Goal: Navigation & Orientation: Find specific page/section

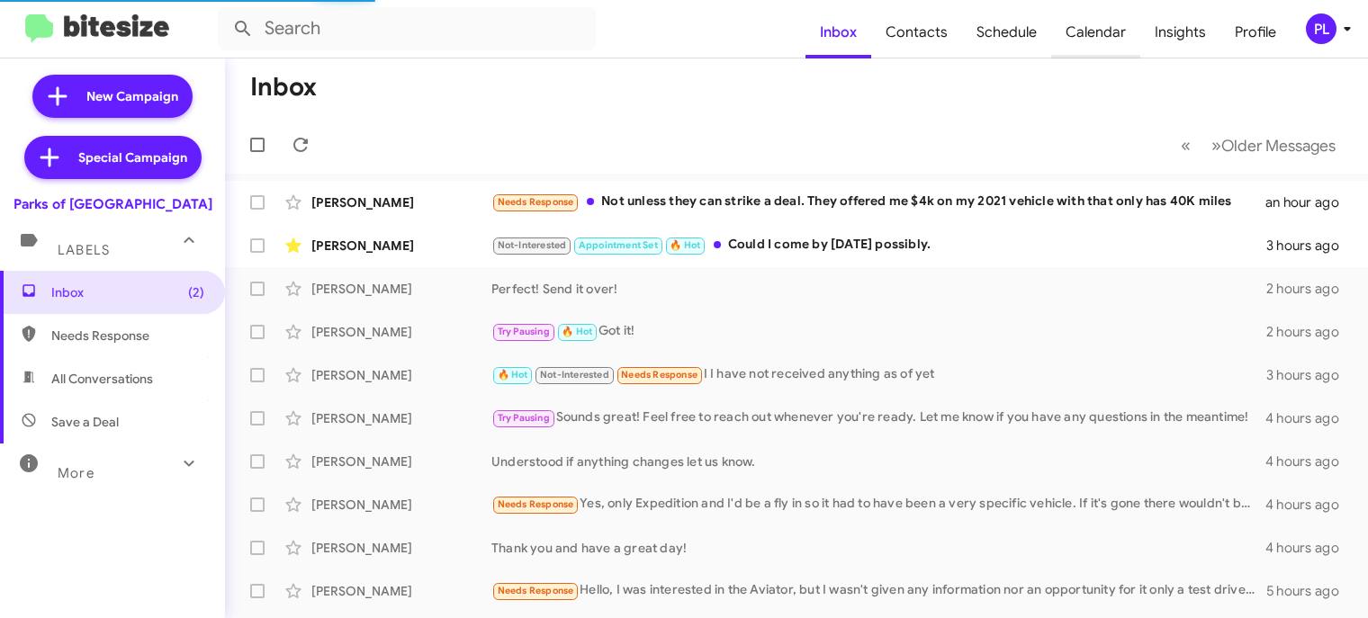
click at [1105, 33] on span "Calendar" at bounding box center [1095, 32] width 89 height 52
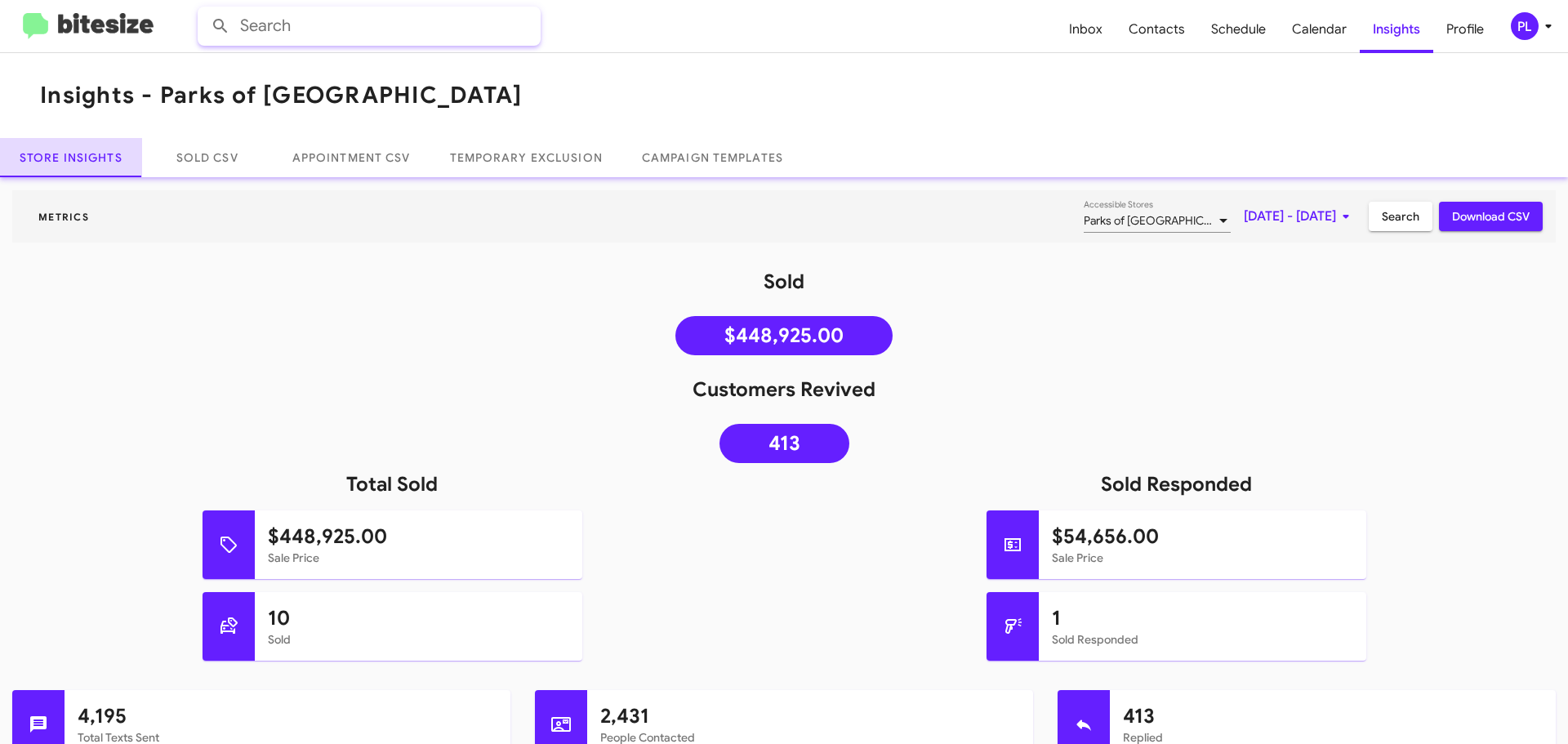
click at [296, 33] on input "text" at bounding box center [369, 25] width 343 height 39
type input "missed"
click at [204, 10] on button at bounding box center [220, 26] width 33 height 33
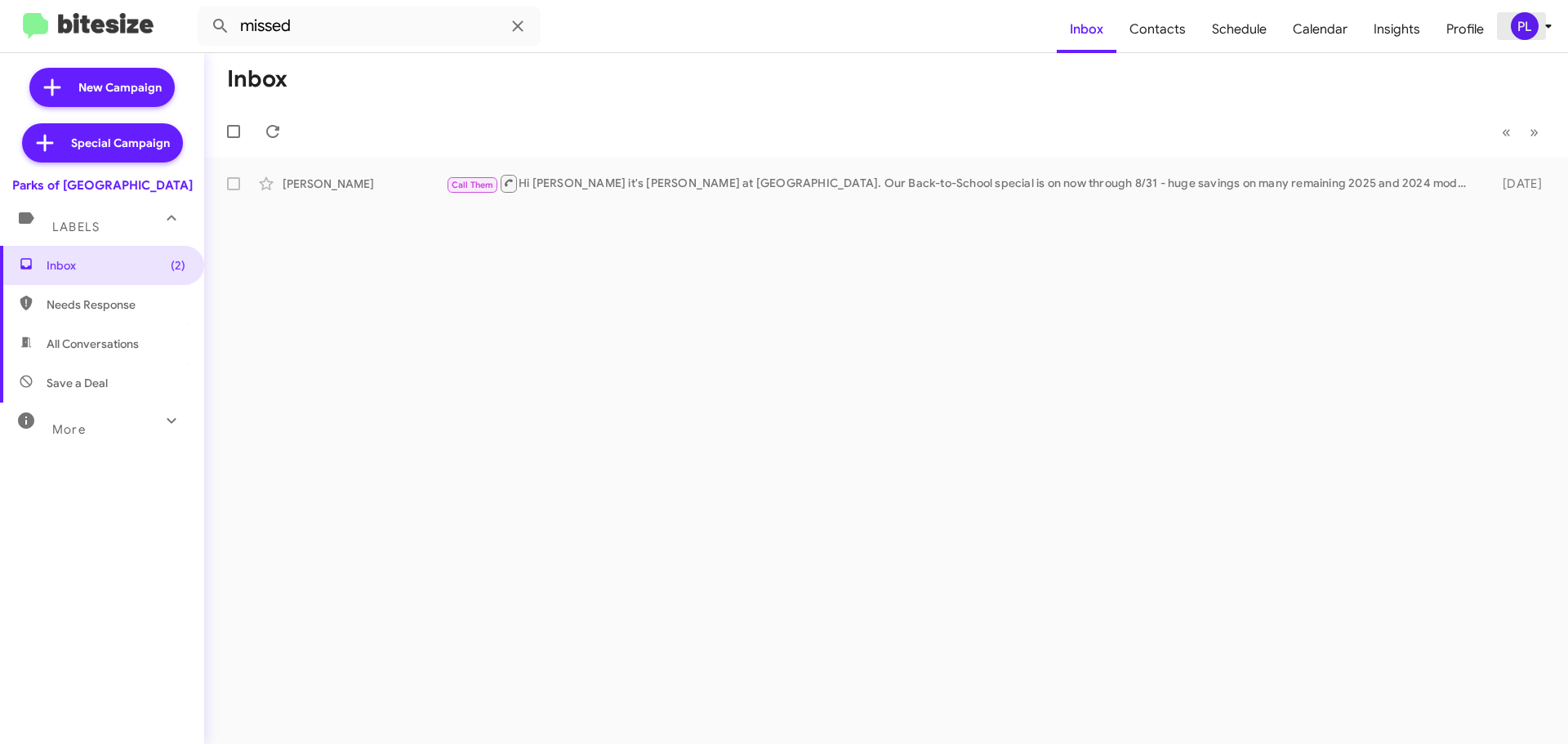
click at [1545, 32] on icon at bounding box center [1549, 26] width 20 height 20
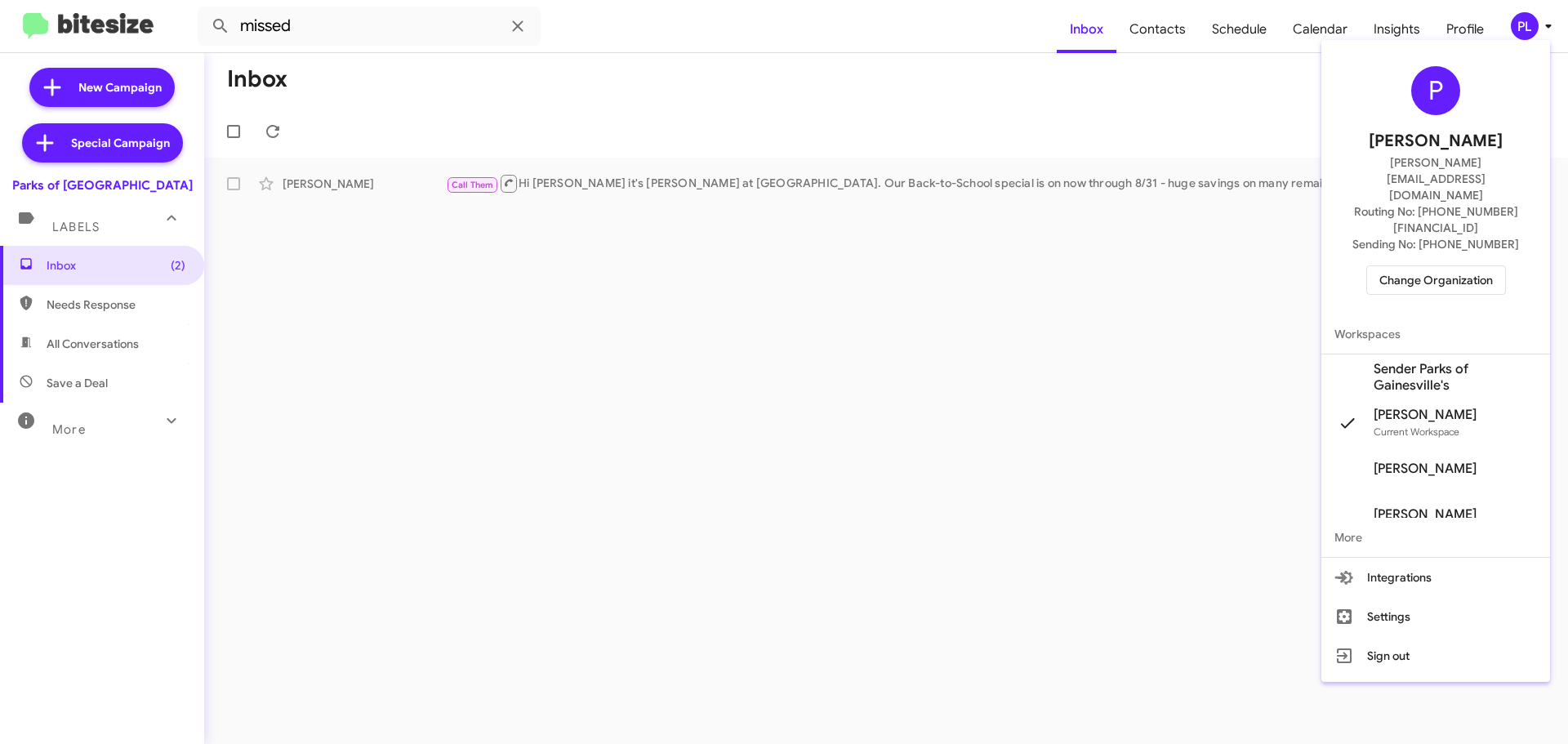
click at [1453, 266] on span "Change Organization" at bounding box center [1436, 279] width 113 height 28
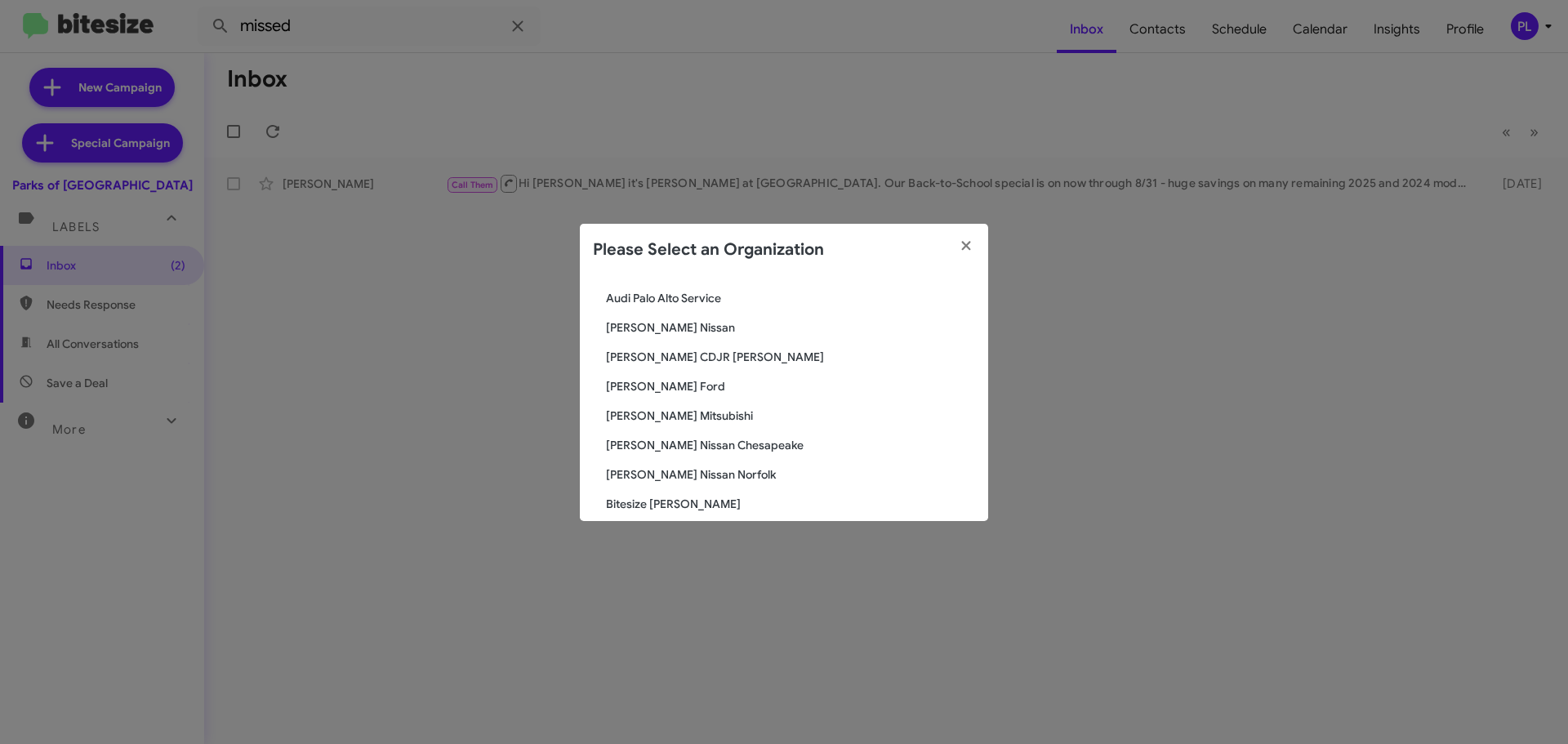
scroll to position [163, 0]
click at [654, 329] on span "[PERSON_NAME] Nissan" at bounding box center [790, 331] width 369 height 16
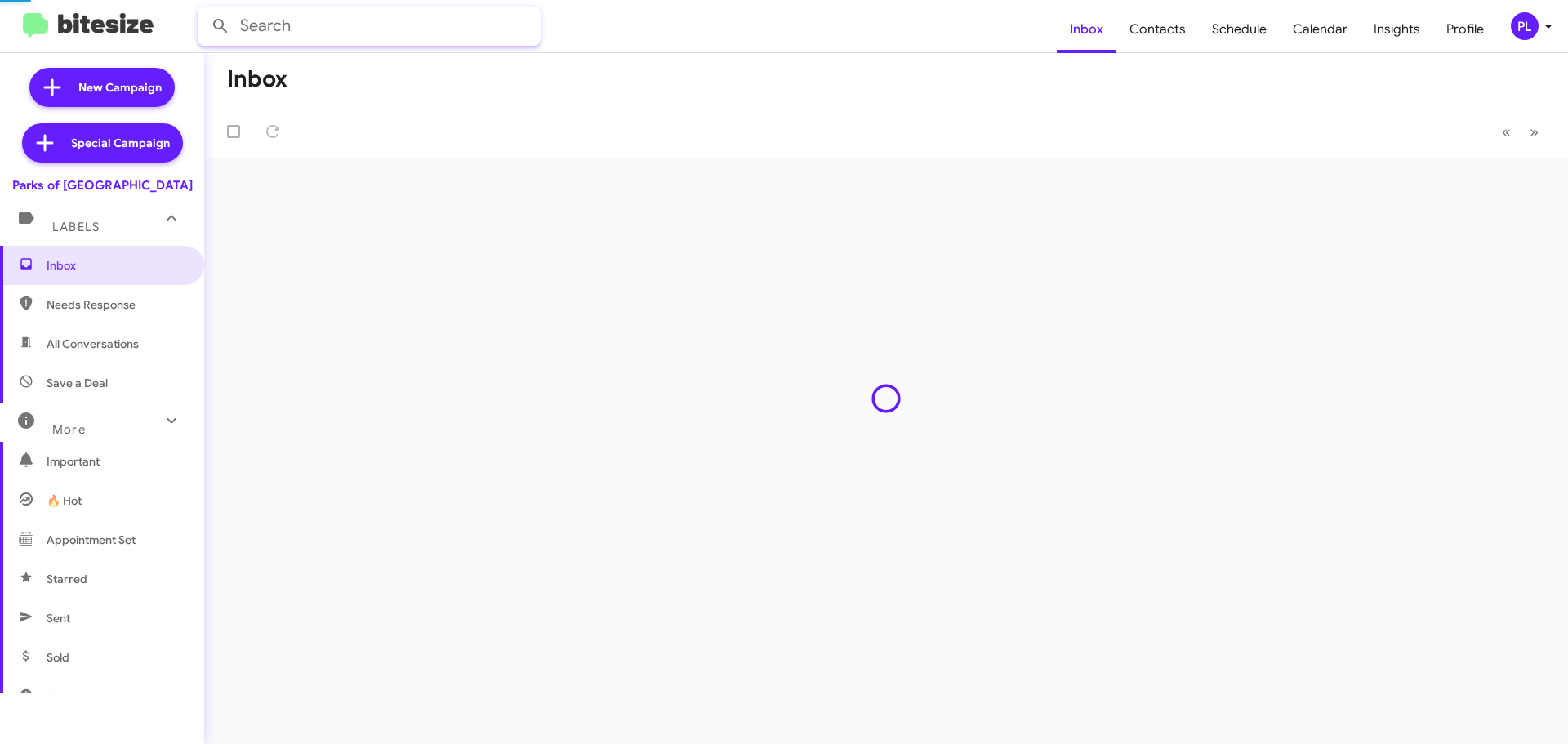
click at [337, 26] on input "text" at bounding box center [369, 25] width 343 height 39
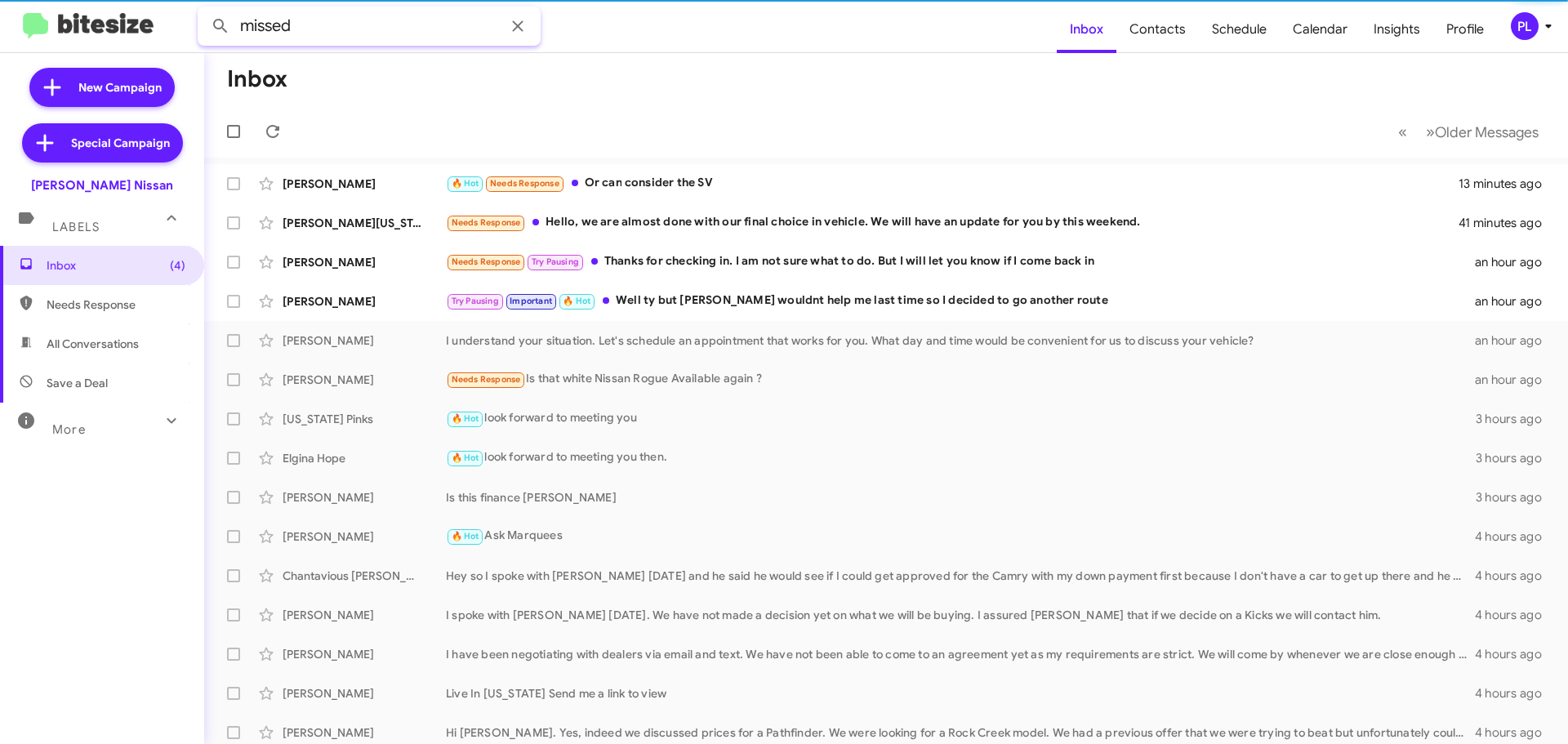
click at [204, 10] on button at bounding box center [220, 26] width 33 height 33
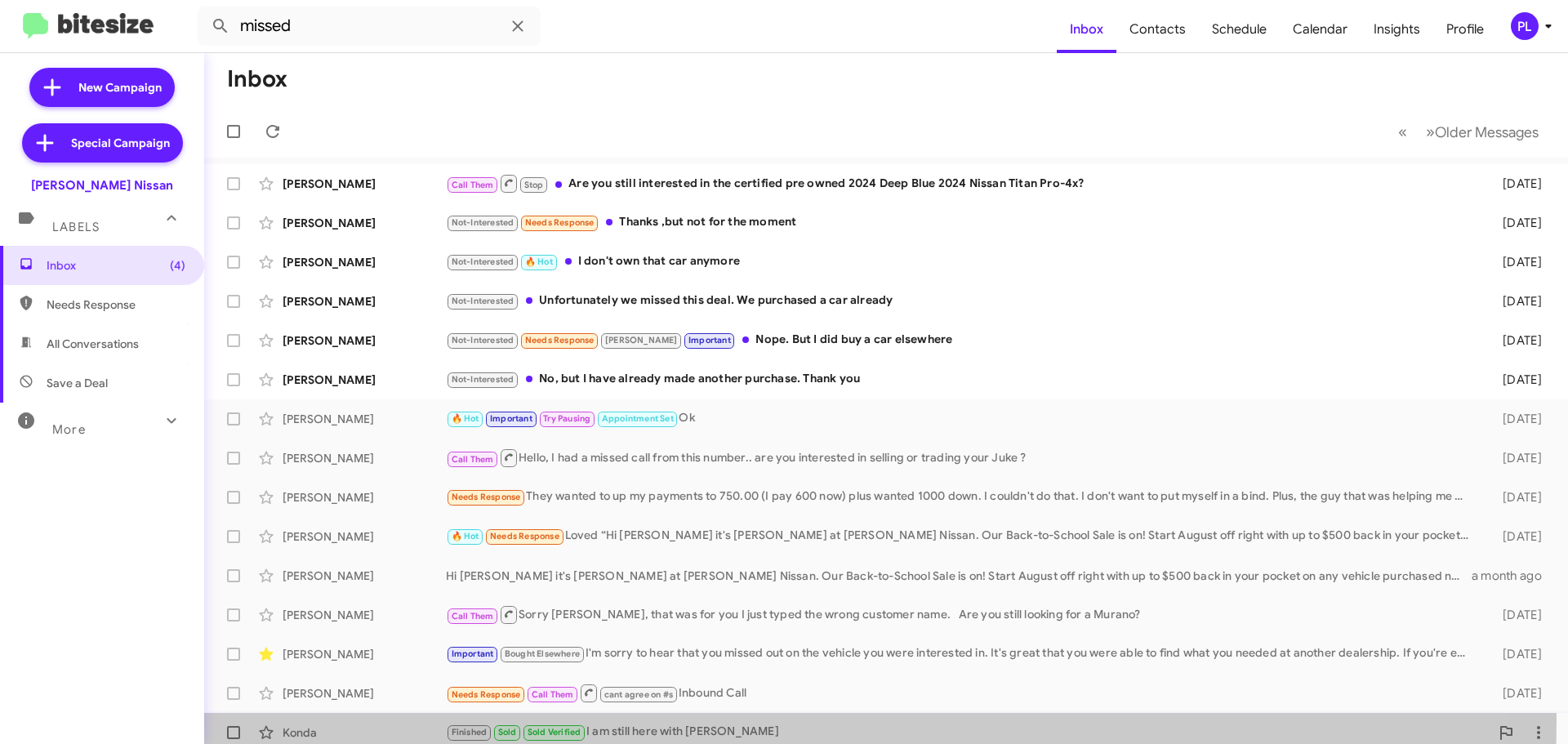
click at [702, 720] on div "Konda Finished Sold Sold Verified I am still here with Vicky 5 months ago" at bounding box center [886, 732] width 1338 height 33
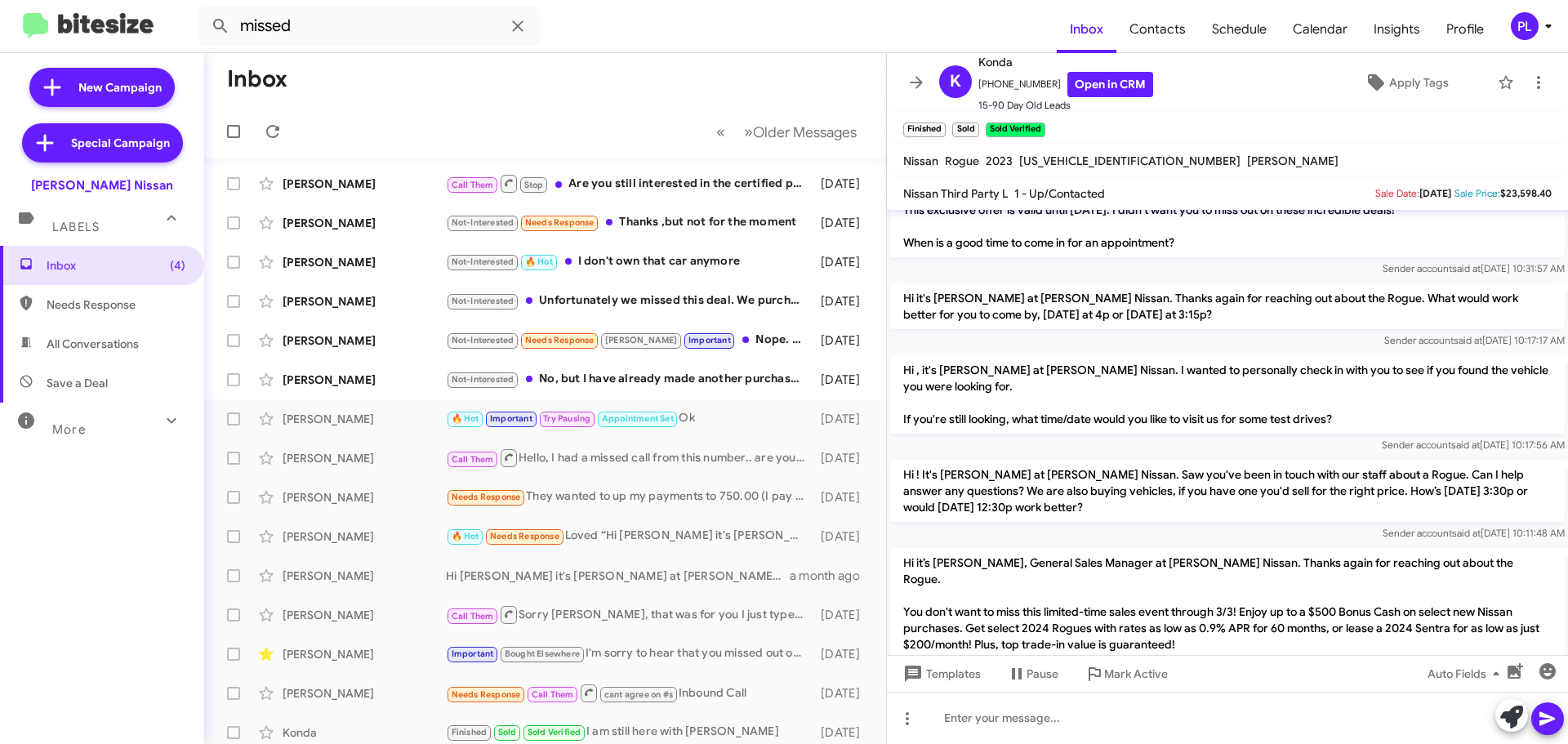
scroll to position [145, 0]
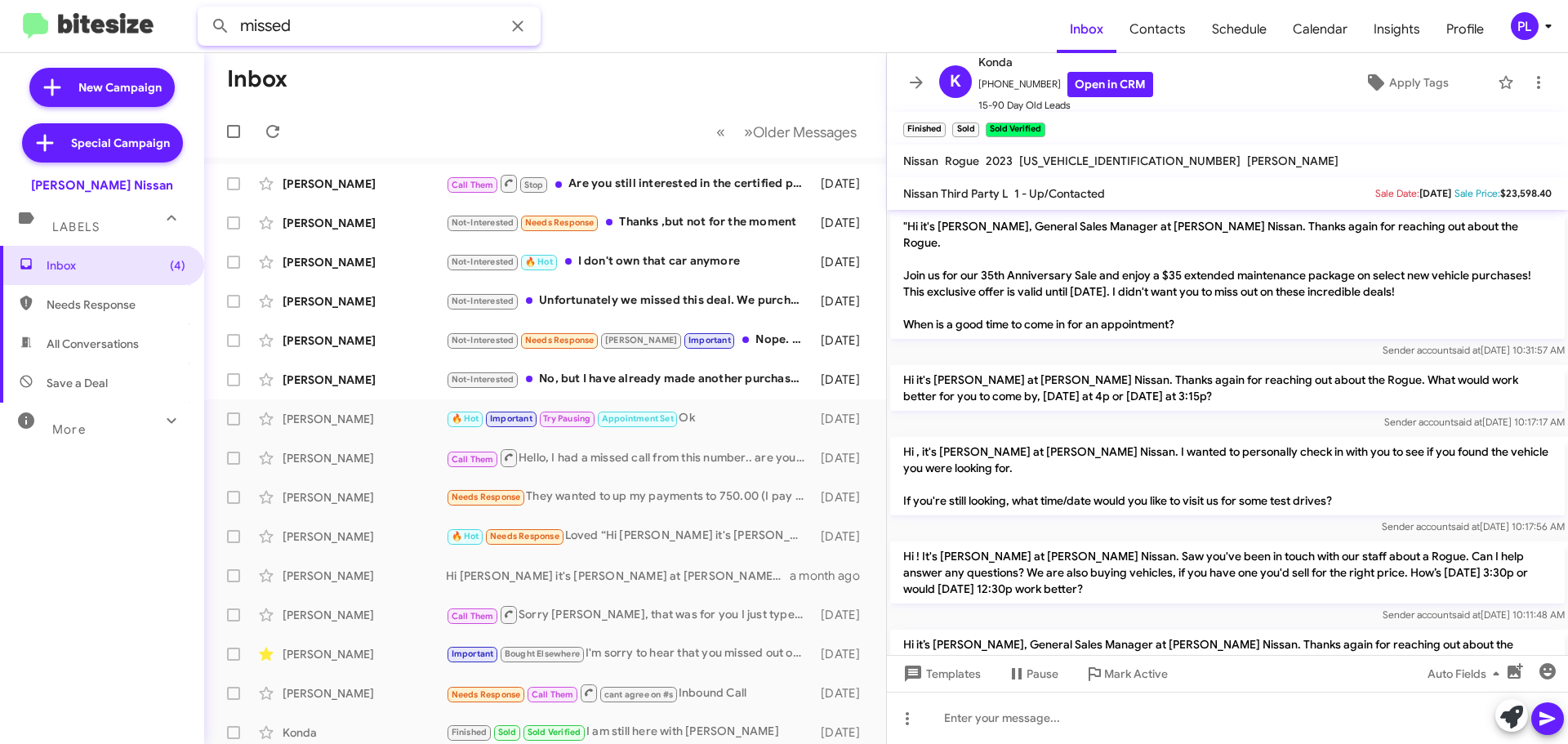
drag, startPoint x: 380, startPoint y: 34, endPoint x: 172, endPoint y: 37, distance: 208.0
click at [172, 37] on mat-toolbar "missed Inbox Contacts Schedule Calendar Insights Profile PL" at bounding box center [784, 26] width 1568 height 53
type input "appointment"
click at [204, 10] on button at bounding box center [220, 26] width 33 height 33
click at [911, 81] on icon at bounding box center [916, 83] width 20 height 20
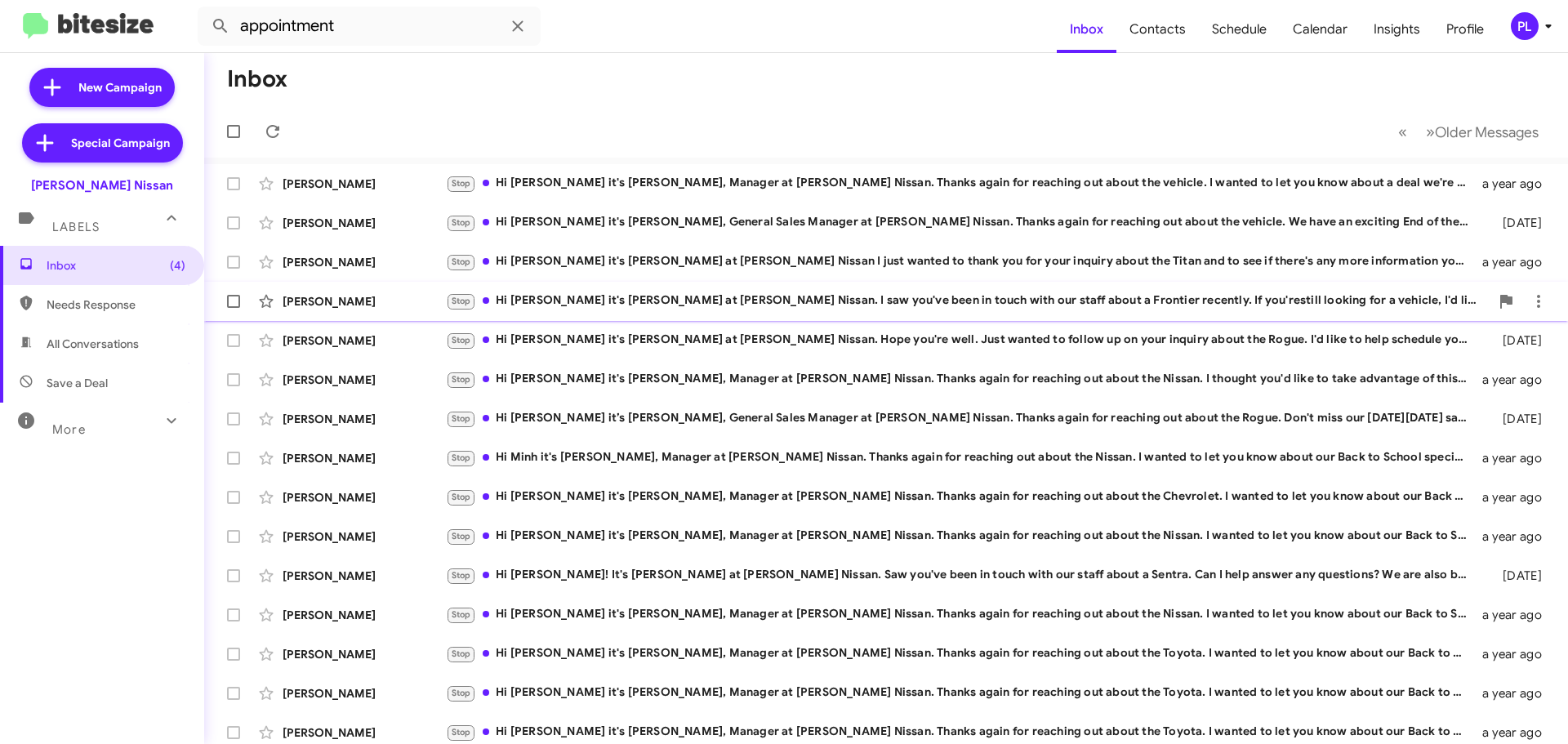
click at [738, 302] on div "Stop Hi Murtaza it's Carl Baker at Baker Nissan. I saw you've been in touch wit…" at bounding box center [967, 300] width 1044 height 19
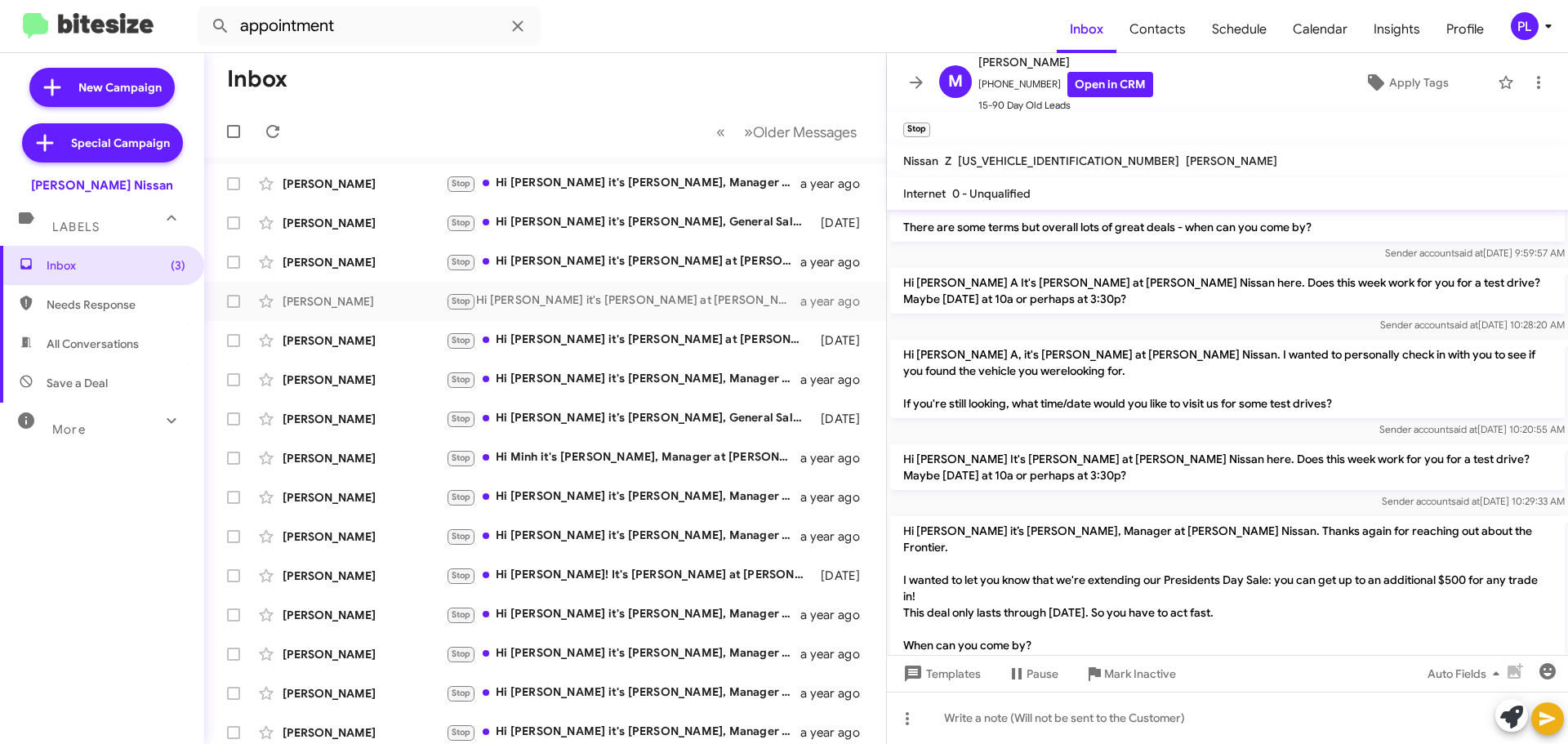
scroll to position [94, 0]
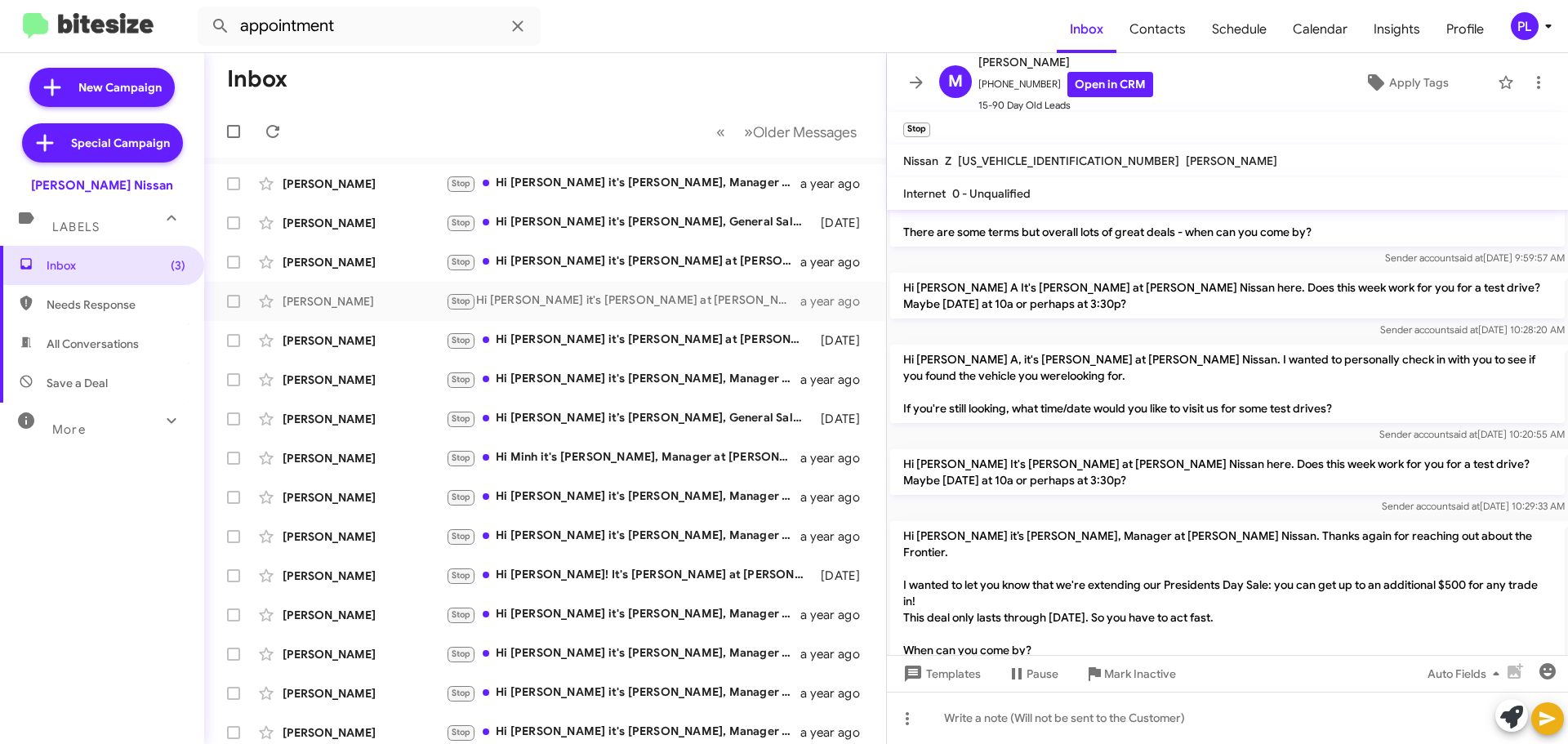
click at [1546, 37] on span "PL" at bounding box center [1534, 26] width 49 height 28
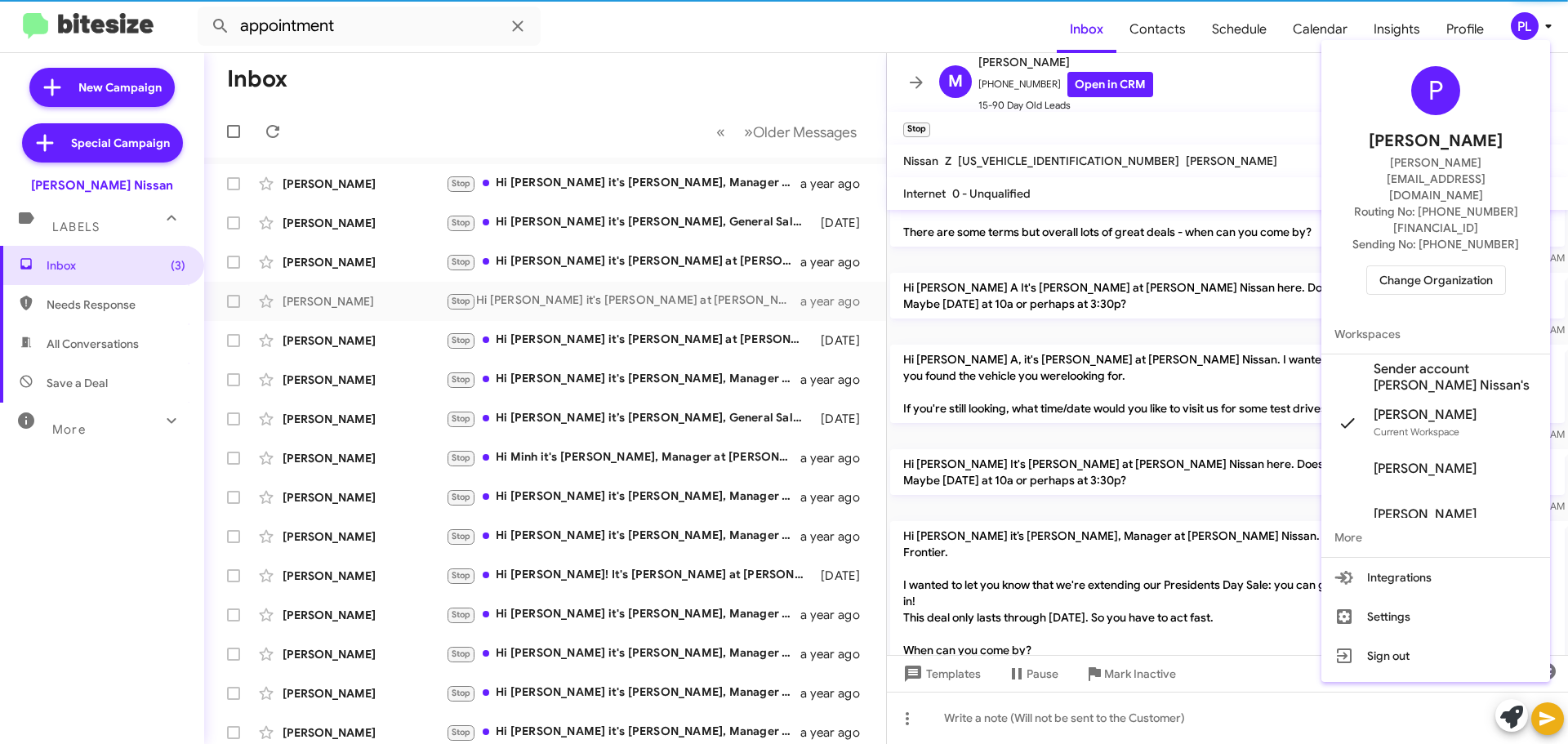
click at [1465, 266] on span "Change Organization" at bounding box center [1436, 279] width 113 height 28
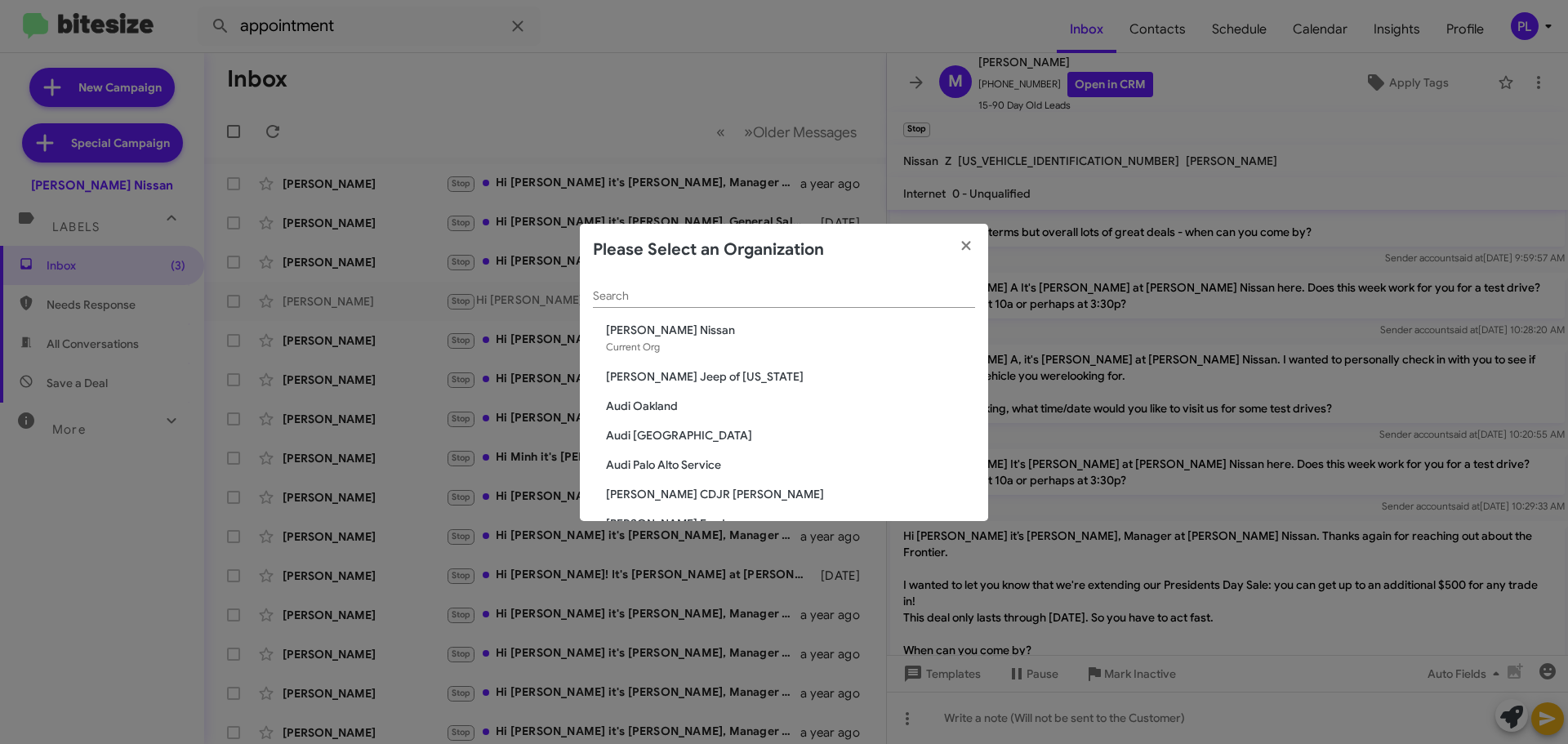
click at [661, 406] on span "Audi Oakland" at bounding box center [790, 406] width 369 height 16
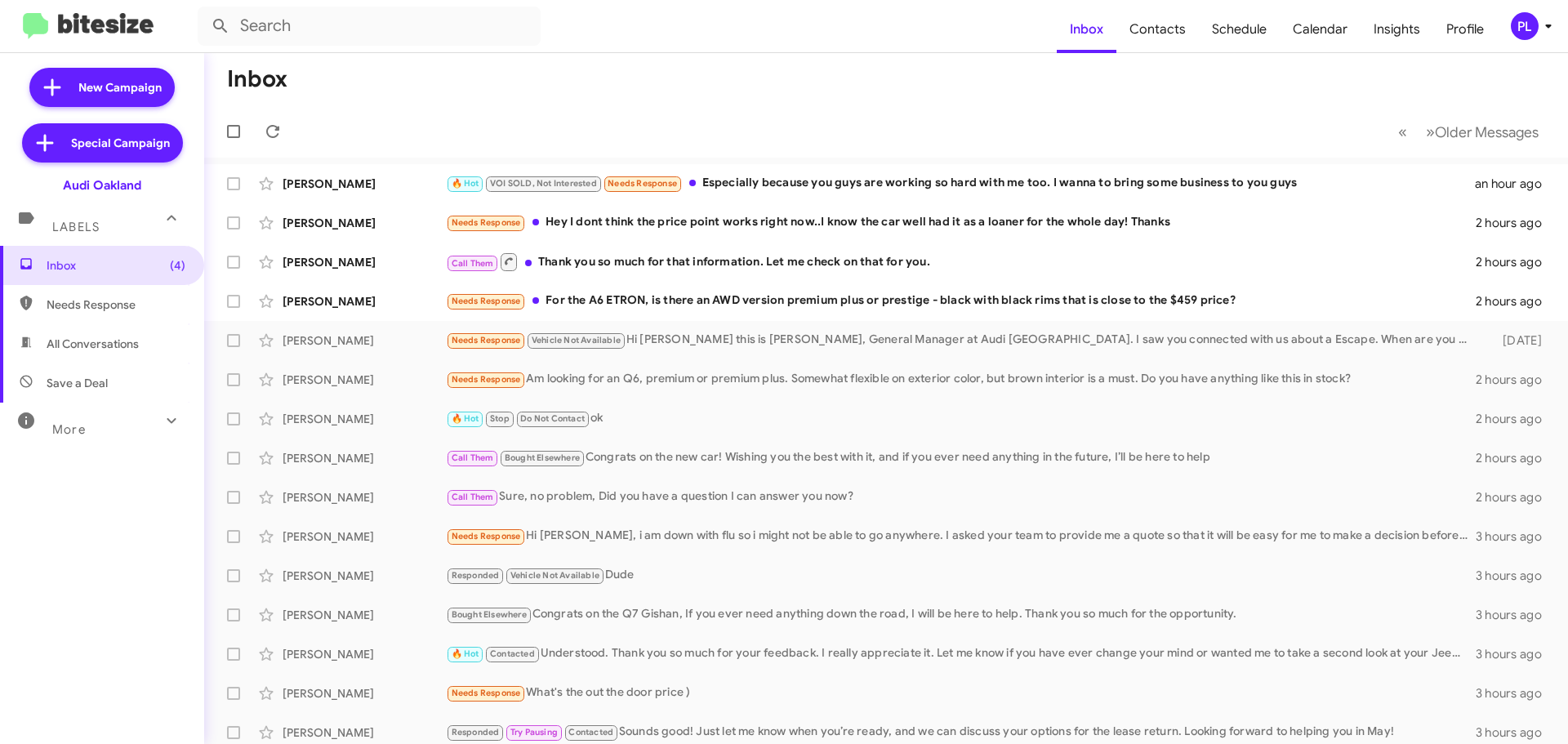
click at [129, 410] on div "More" at bounding box center [85, 422] width 145 height 30
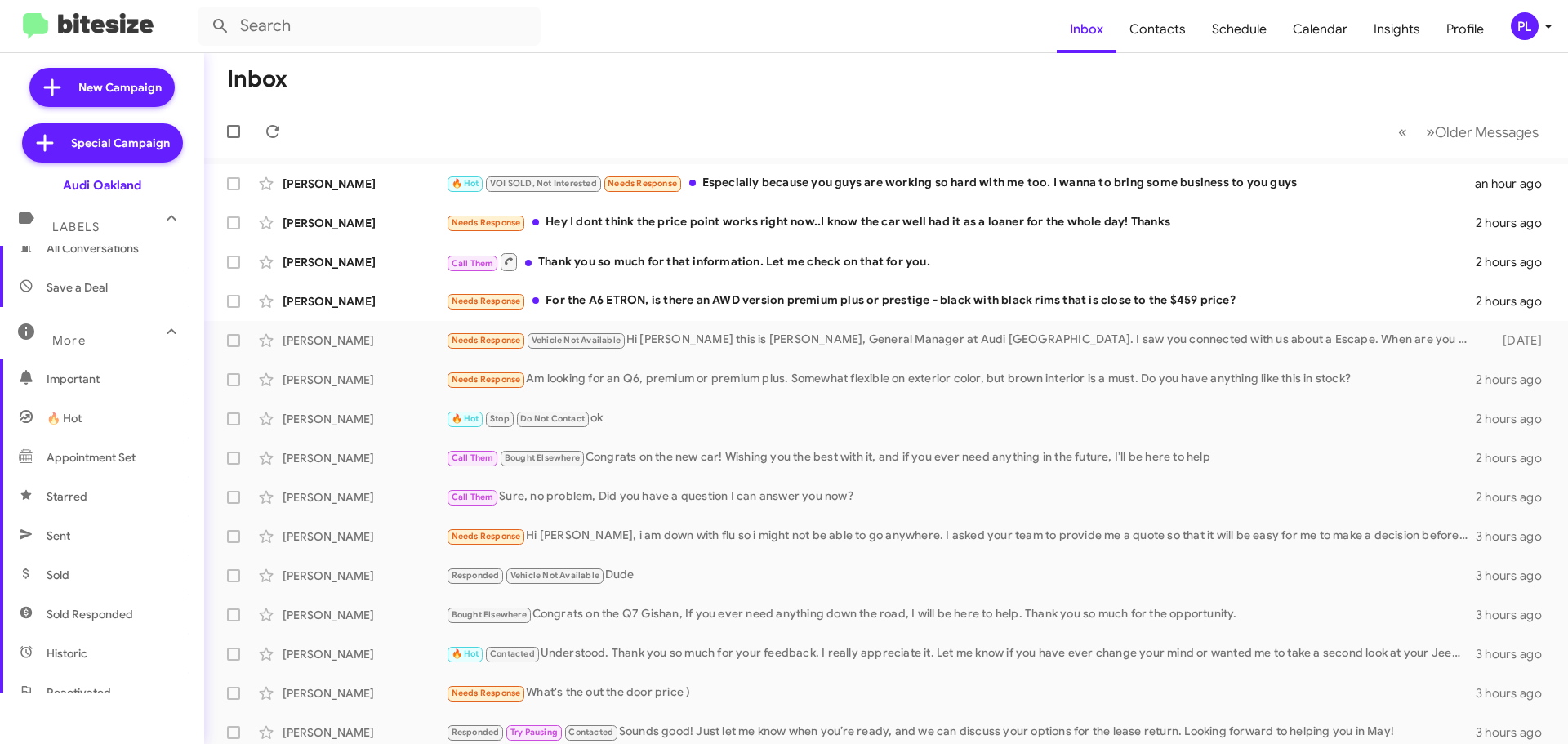
scroll to position [245, 0]
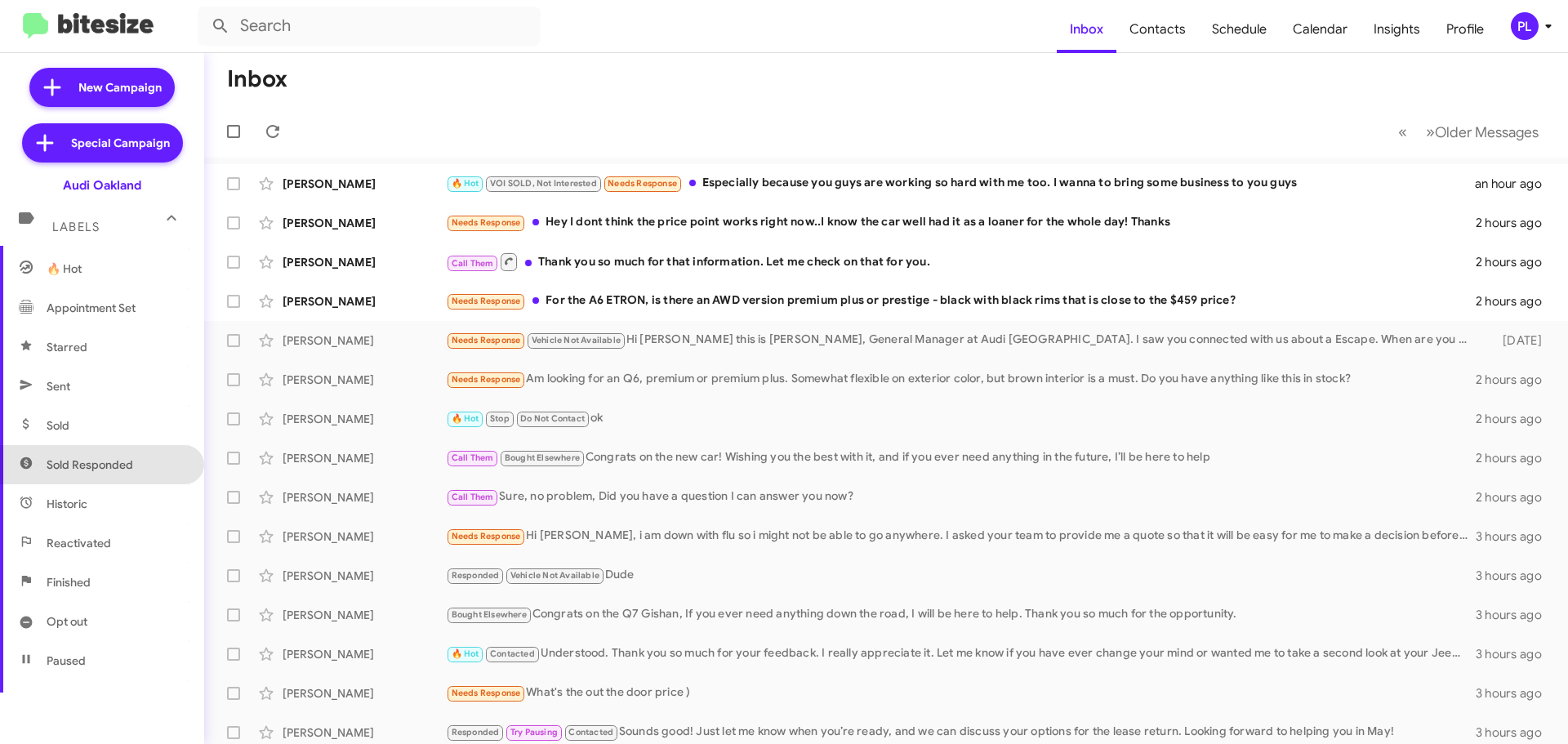
click at [105, 473] on span "Sold Responded" at bounding box center [102, 465] width 204 height 39
type input "in:sold-verified"
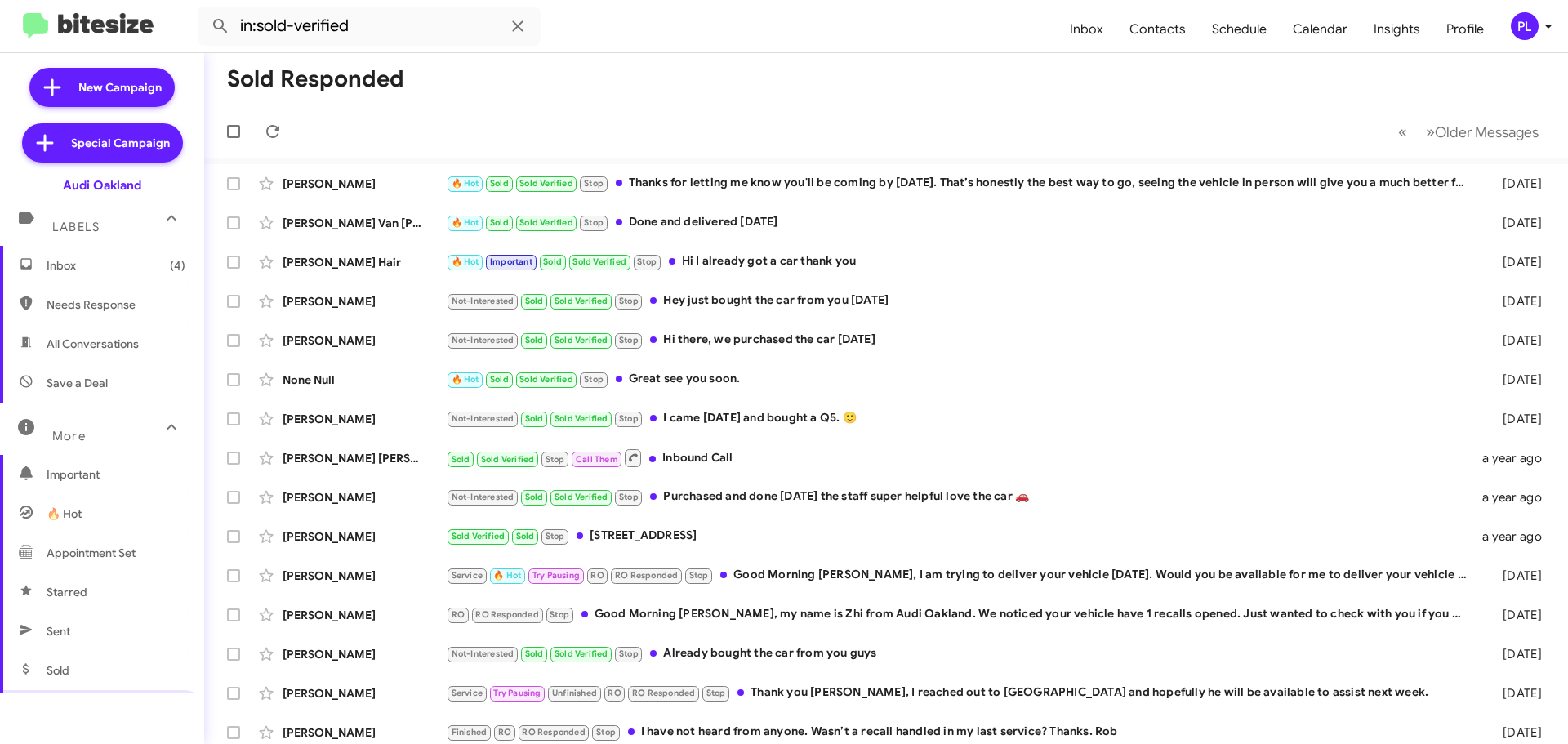
click at [93, 269] on span "Inbox (4)" at bounding box center [115, 266] width 139 height 16
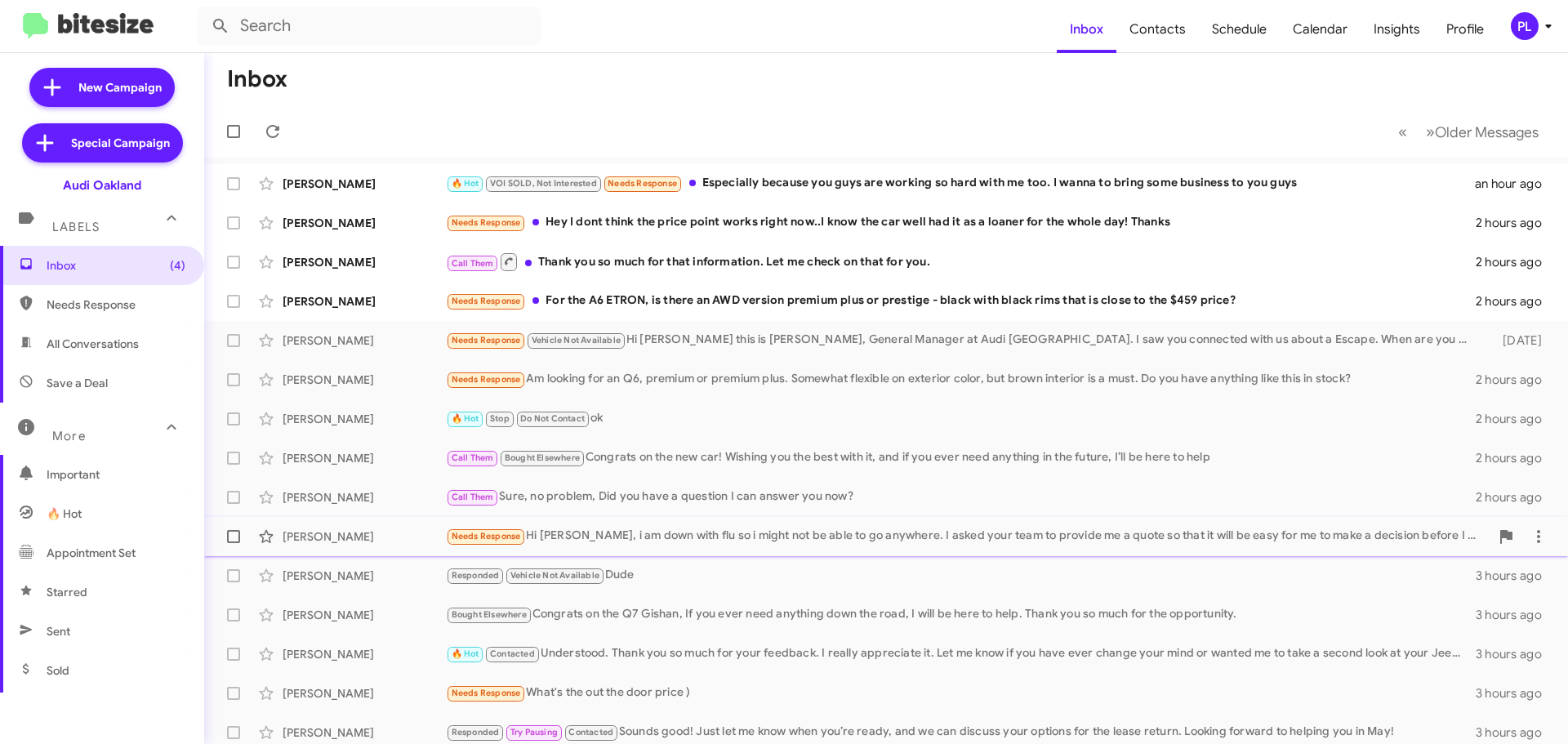
click at [645, 532] on div "Needs Response Hi Mujib, i am down with flu so i might not be able to go anywhe…" at bounding box center [967, 536] width 1044 height 19
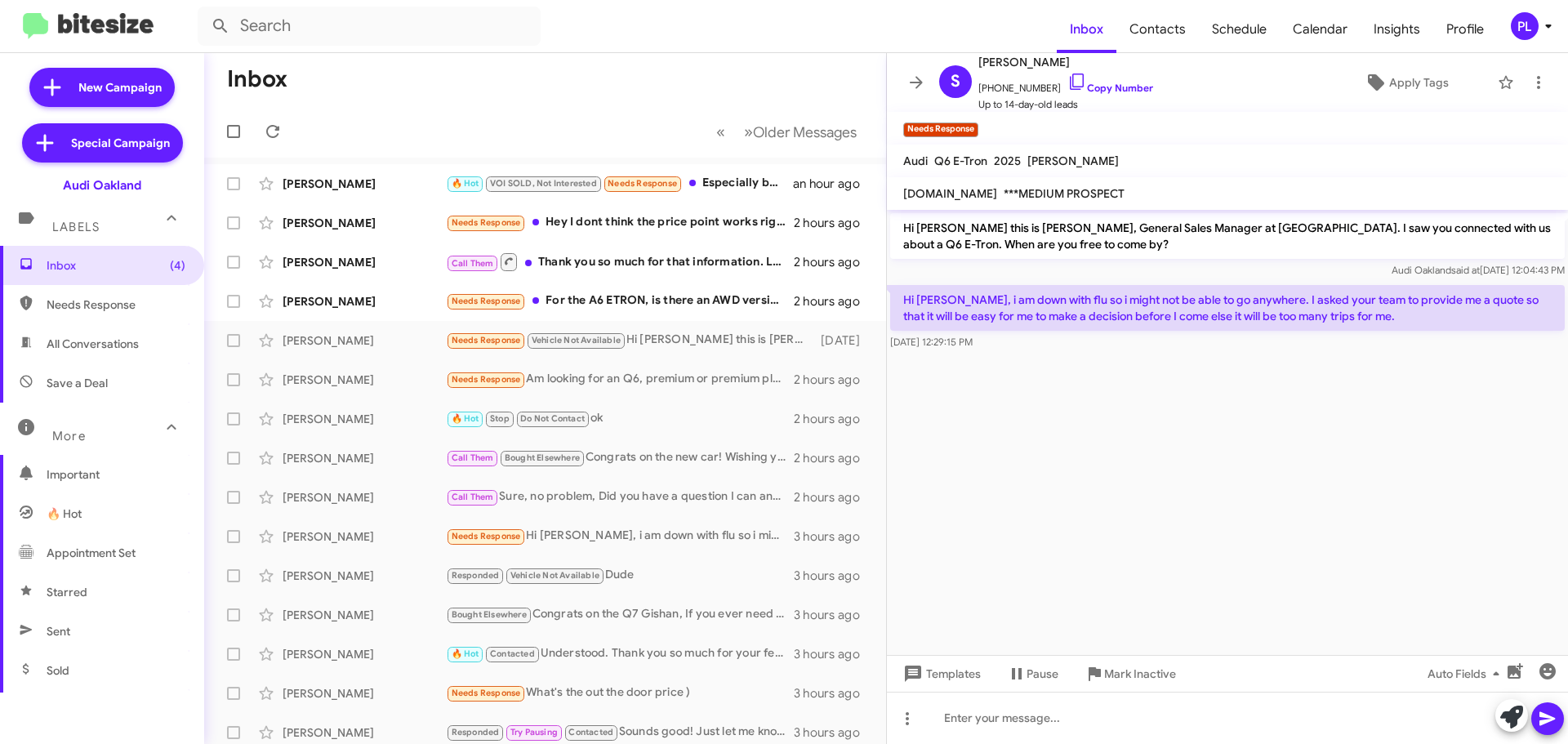
click at [1551, 35] on icon at bounding box center [1549, 26] width 20 height 20
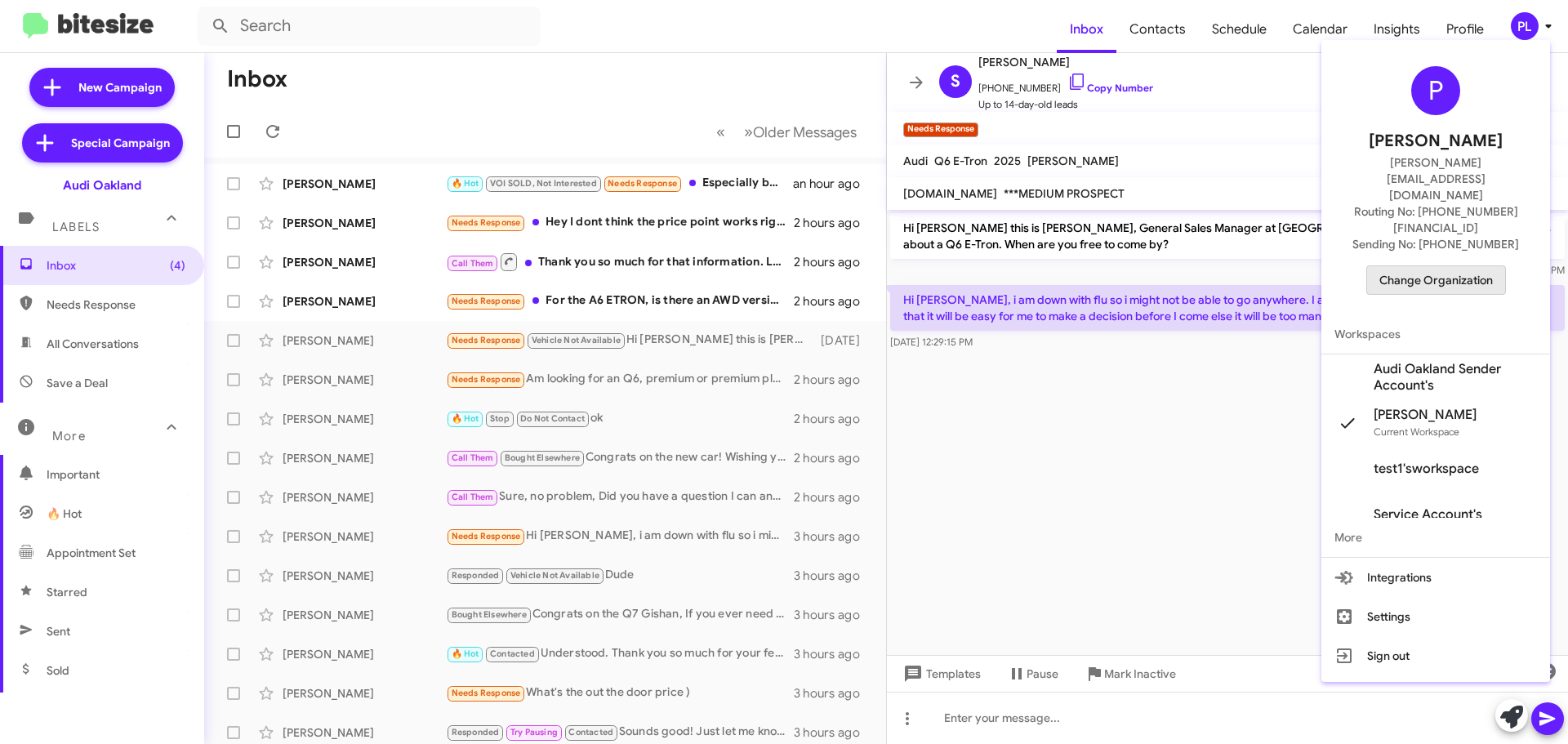
click at [1458, 266] on span "Change Organization" at bounding box center [1436, 279] width 113 height 28
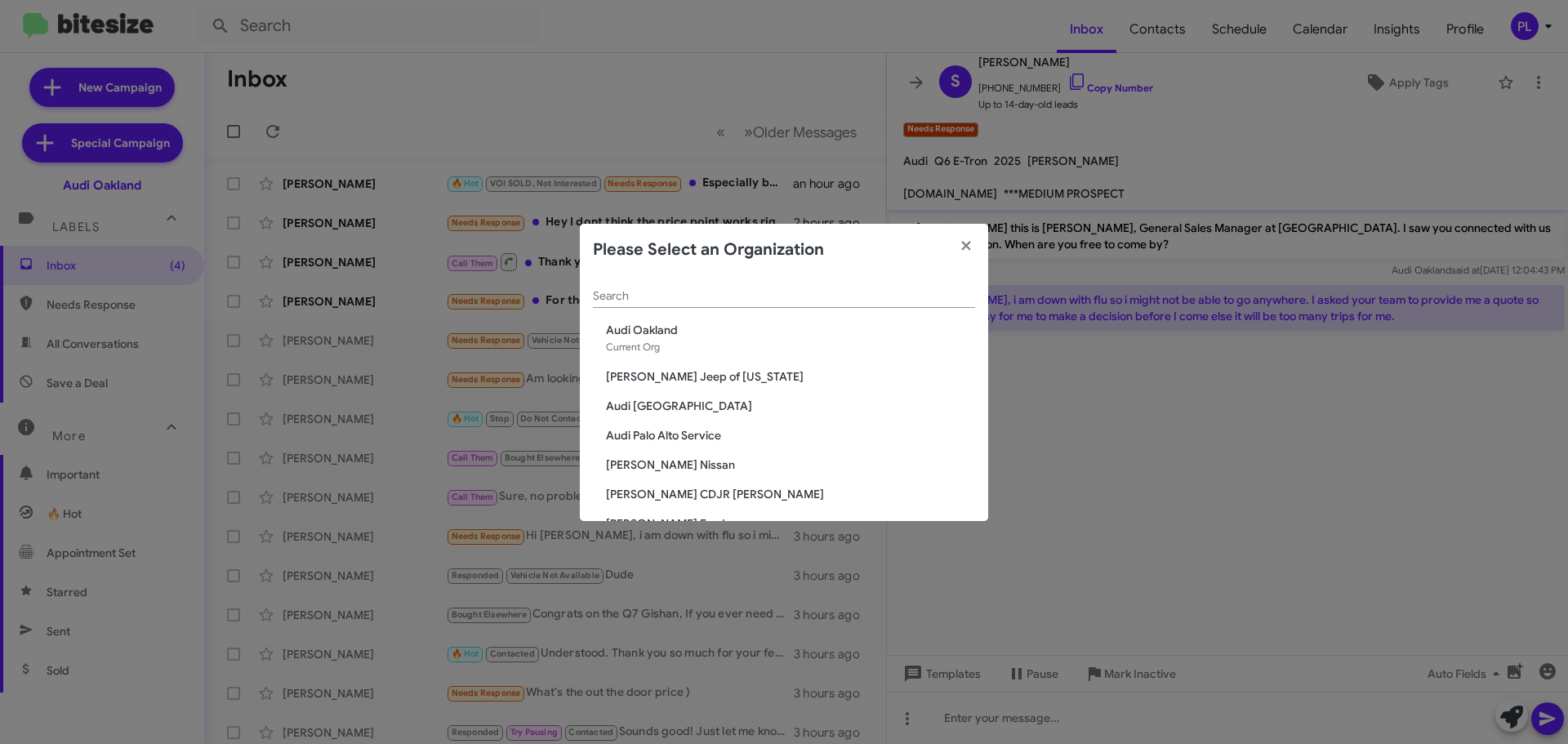
click at [757, 299] on input "Search" at bounding box center [784, 297] width 382 height 13
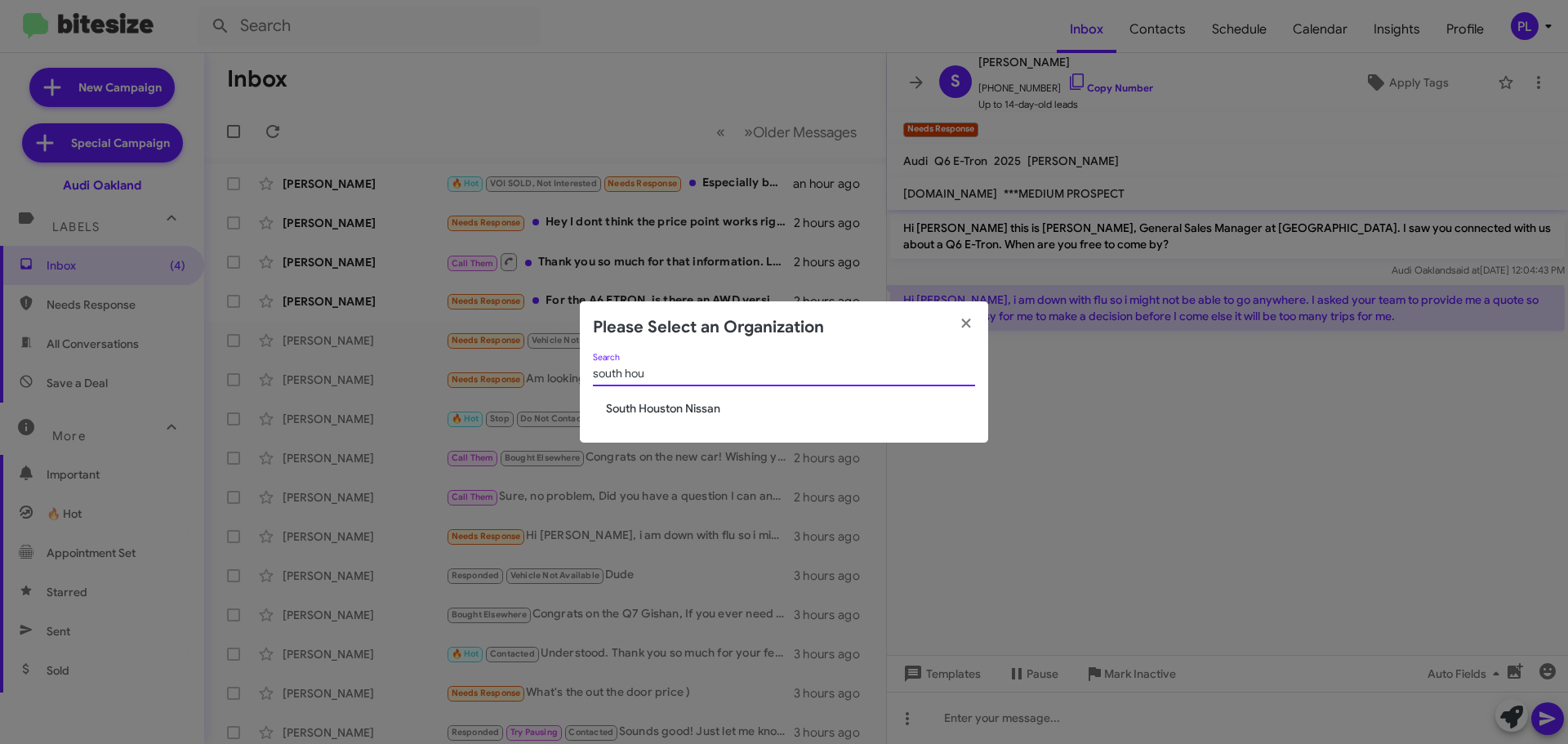
type input "south hou"
click at [723, 405] on span "South Houston Nissan" at bounding box center [790, 408] width 369 height 16
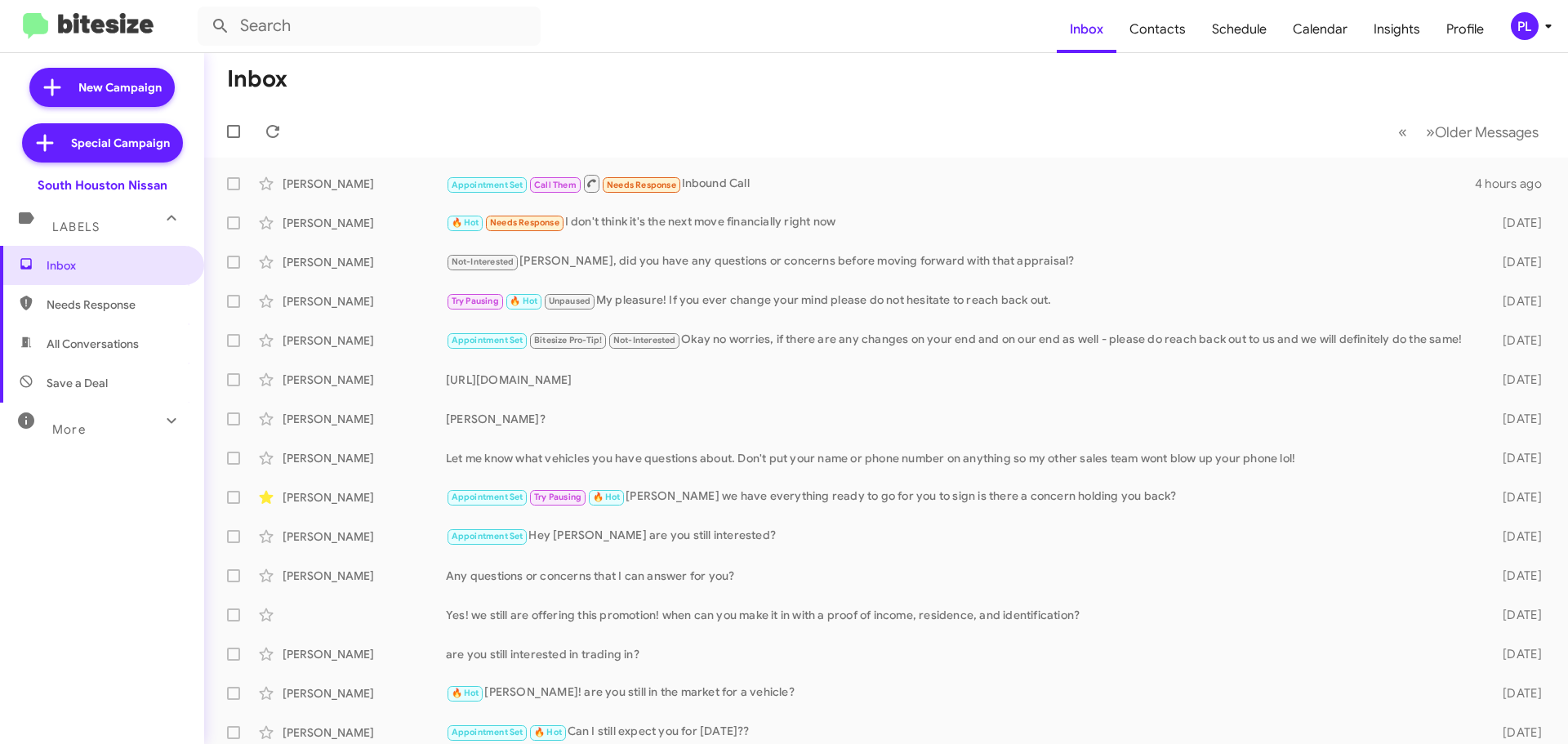
click at [113, 420] on div "More" at bounding box center [85, 422] width 145 height 30
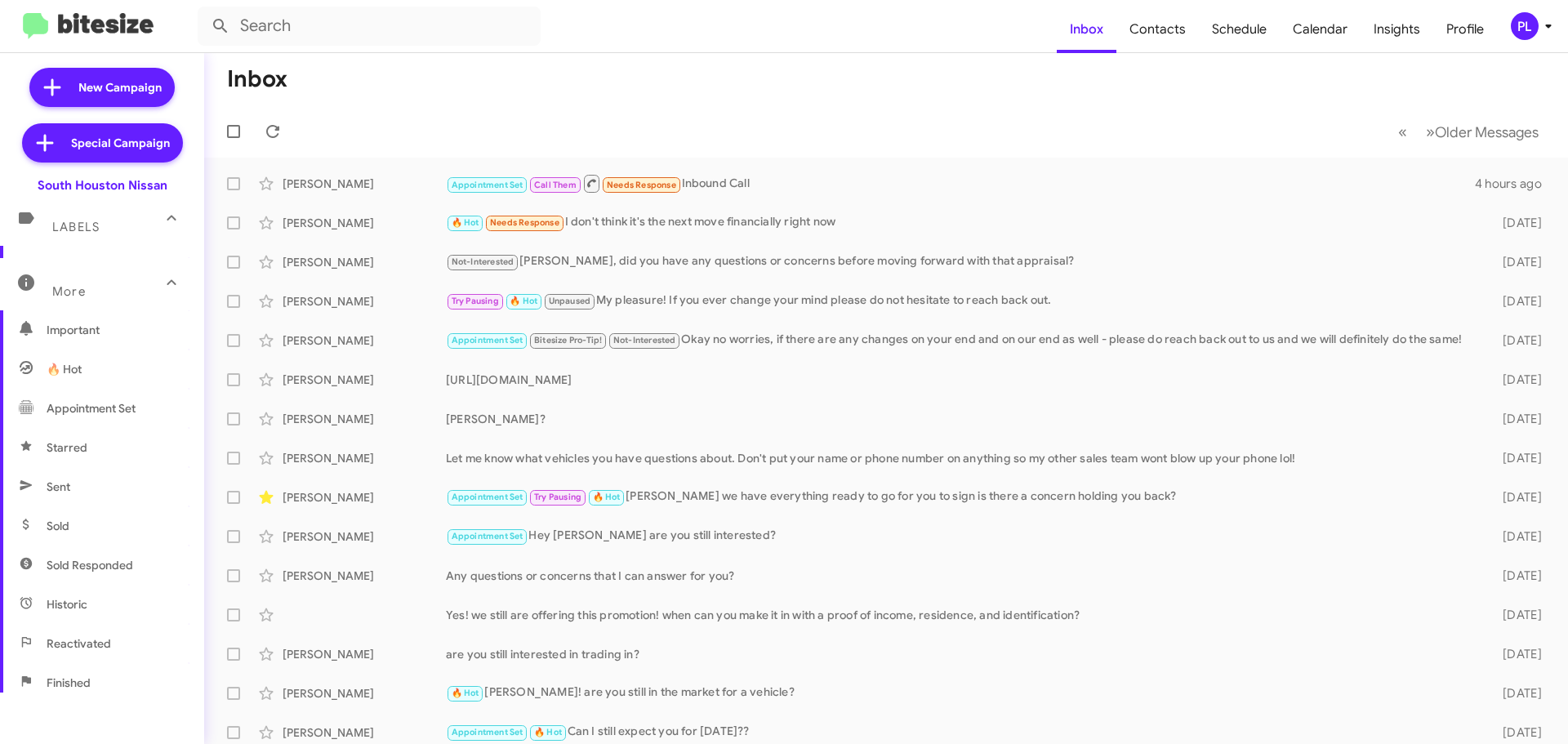
scroll to position [324, 0]
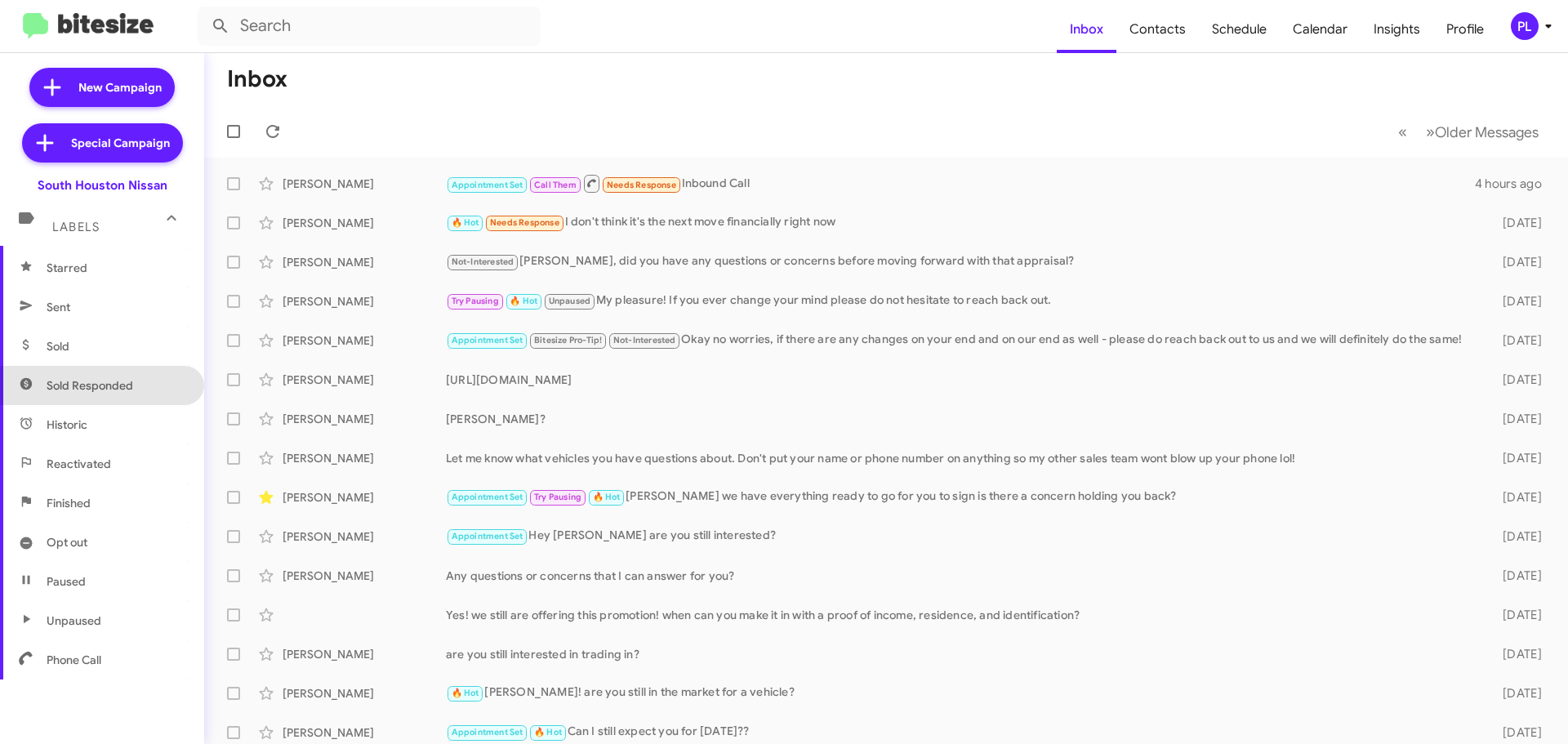
click at [108, 387] on span "Sold Responded" at bounding box center [89, 386] width 86 height 16
type input "in:sold-verified"
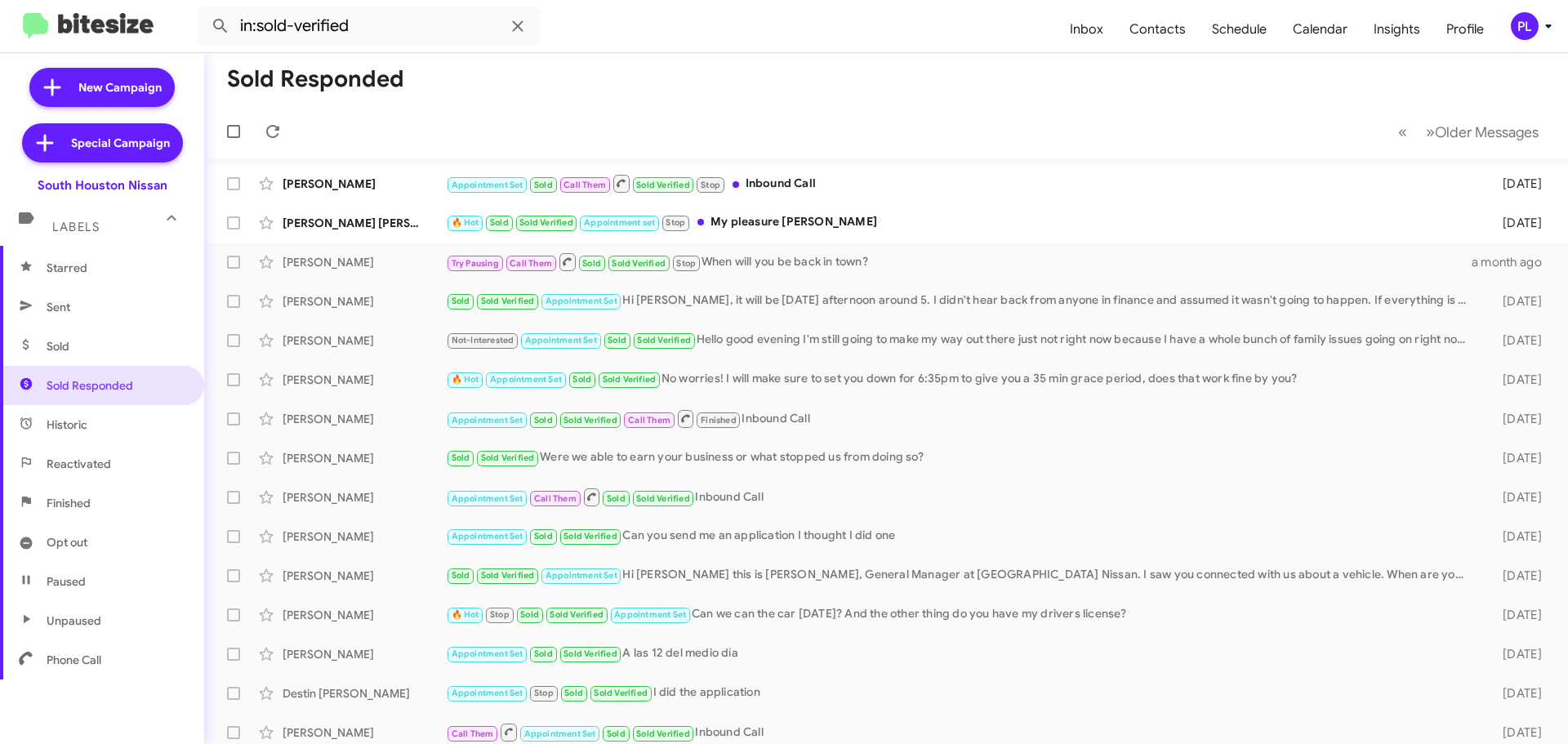
click at [1549, 26] on icon at bounding box center [1548, 26] width 5 height 5
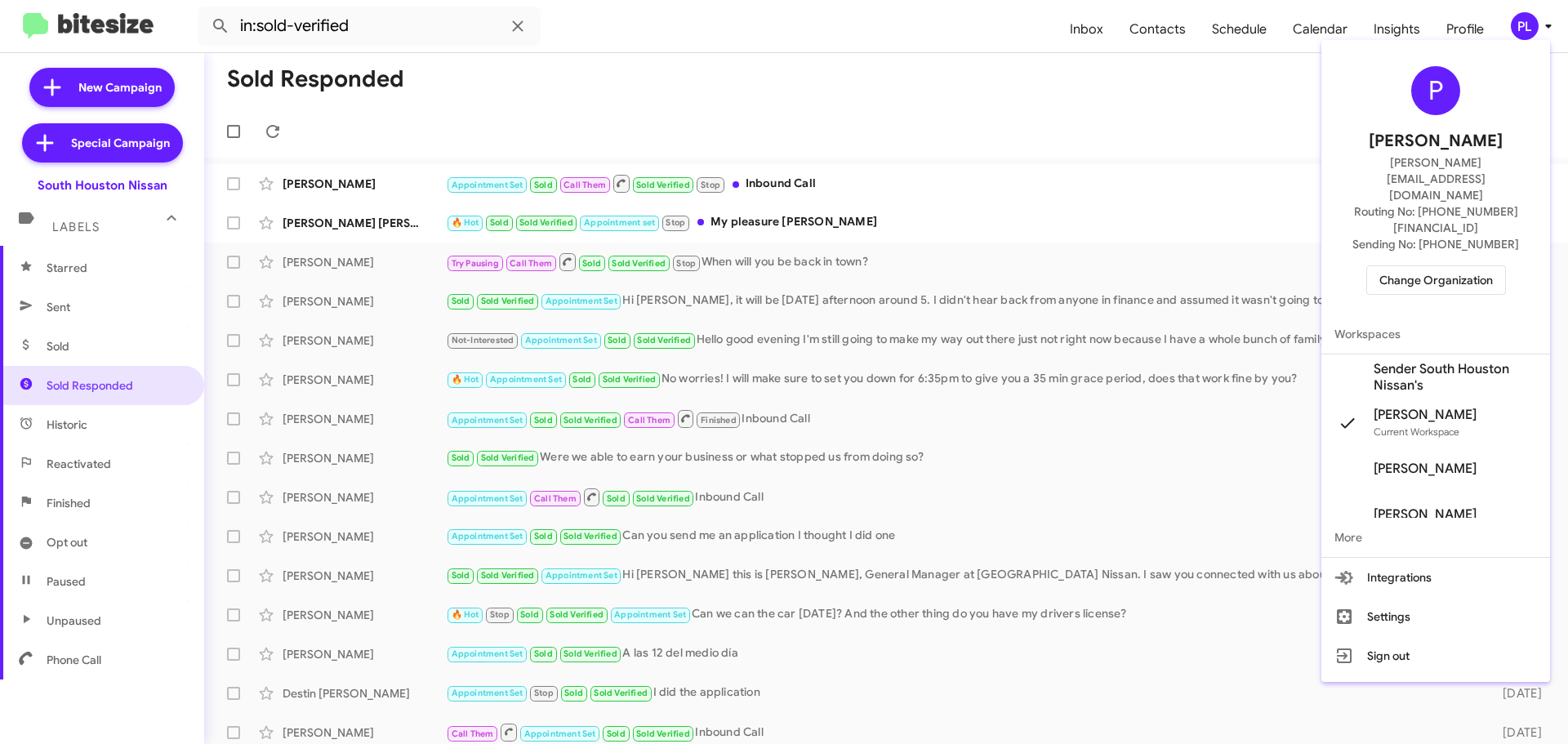
click at [1436, 266] on span "Change Organization" at bounding box center [1436, 279] width 113 height 28
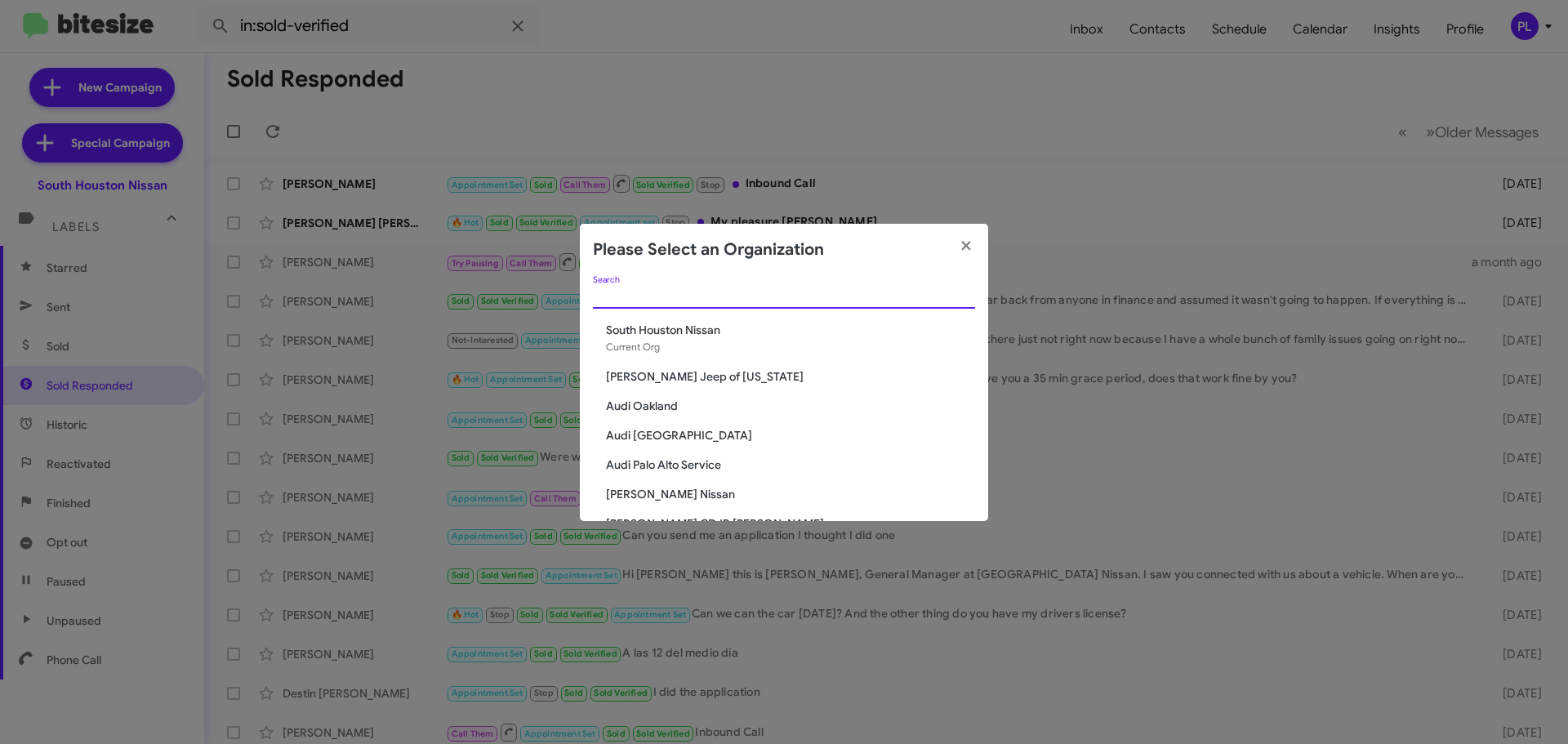
click at [709, 299] on input "Search" at bounding box center [784, 297] width 382 height 13
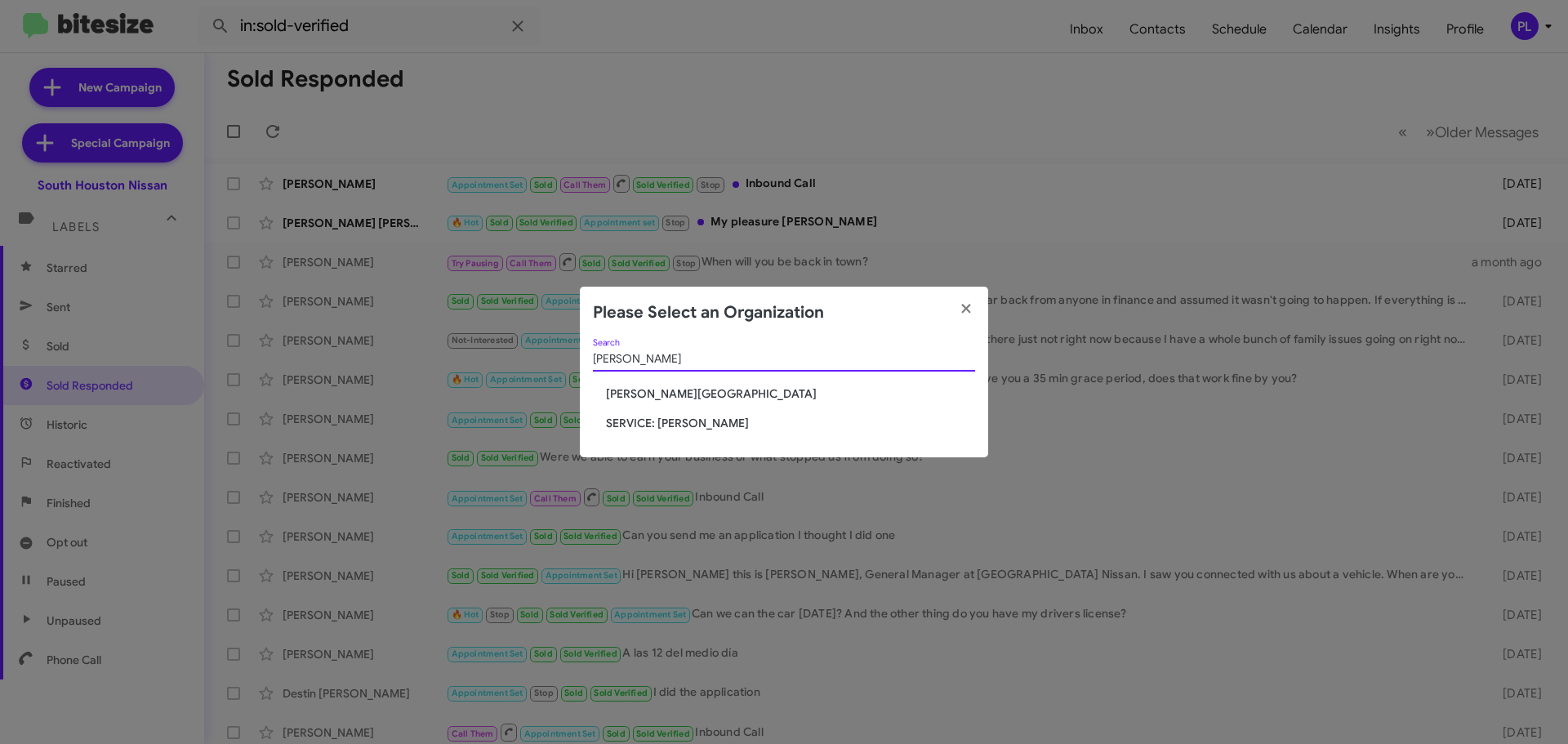
type input "Don ledford"
click at [690, 416] on span "SERVICE: [PERSON_NAME]" at bounding box center [790, 423] width 369 height 16
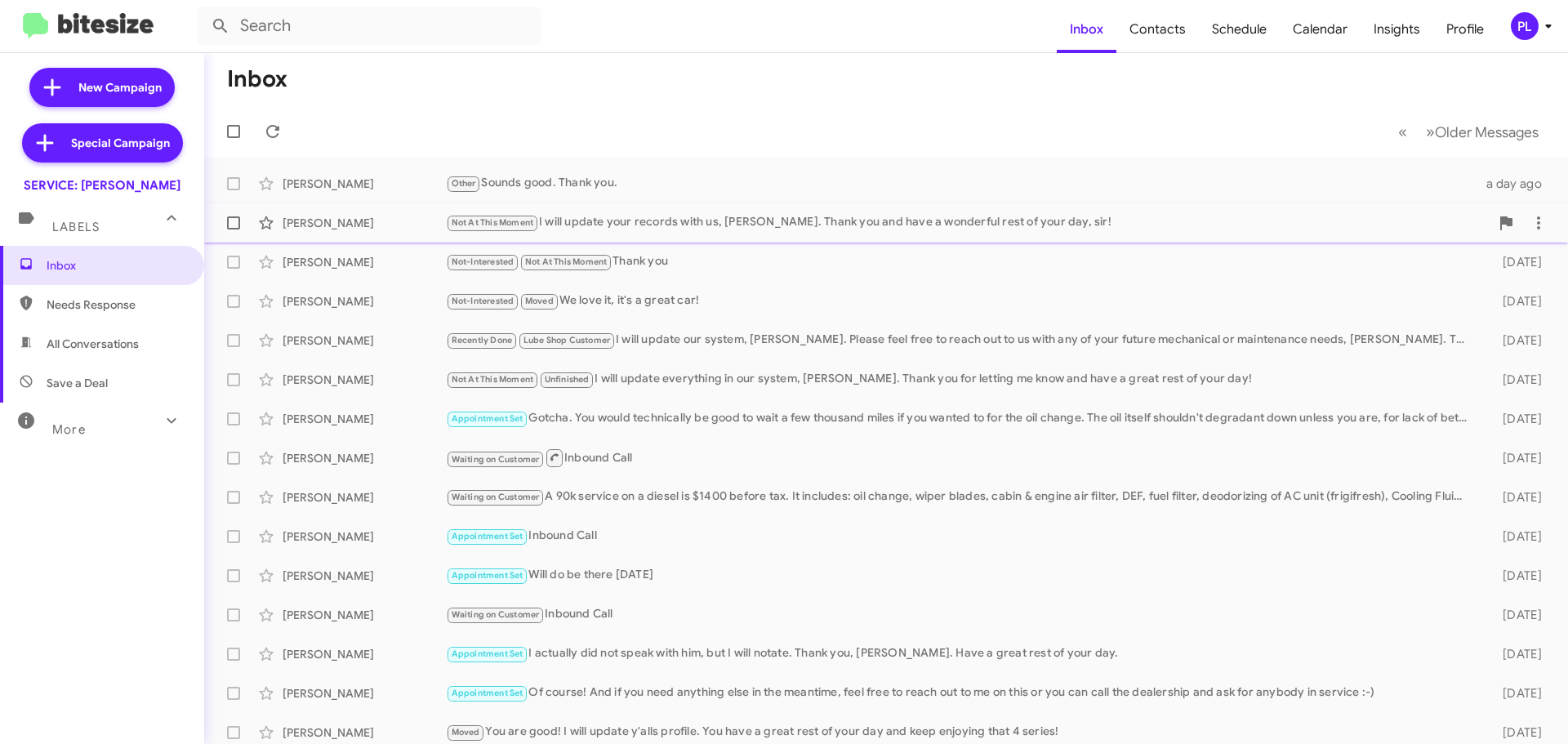
click at [960, 215] on div "Not At This Moment I will update your records with us, [PERSON_NAME]. Thank you…" at bounding box center [967, 222] width 1044 height 19
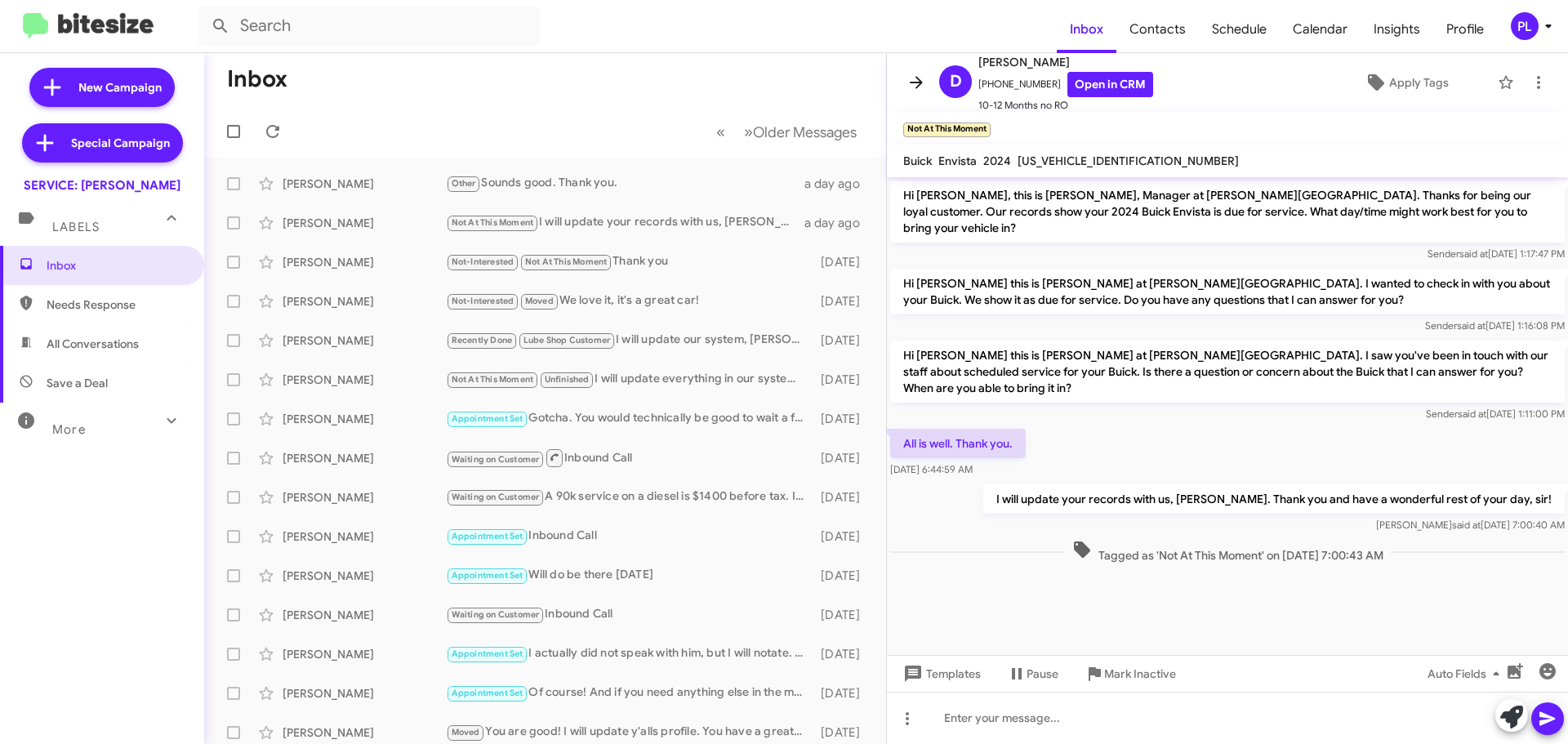
click at [914, 86] on icon at bounding box center [916, 83] width 20 height 20
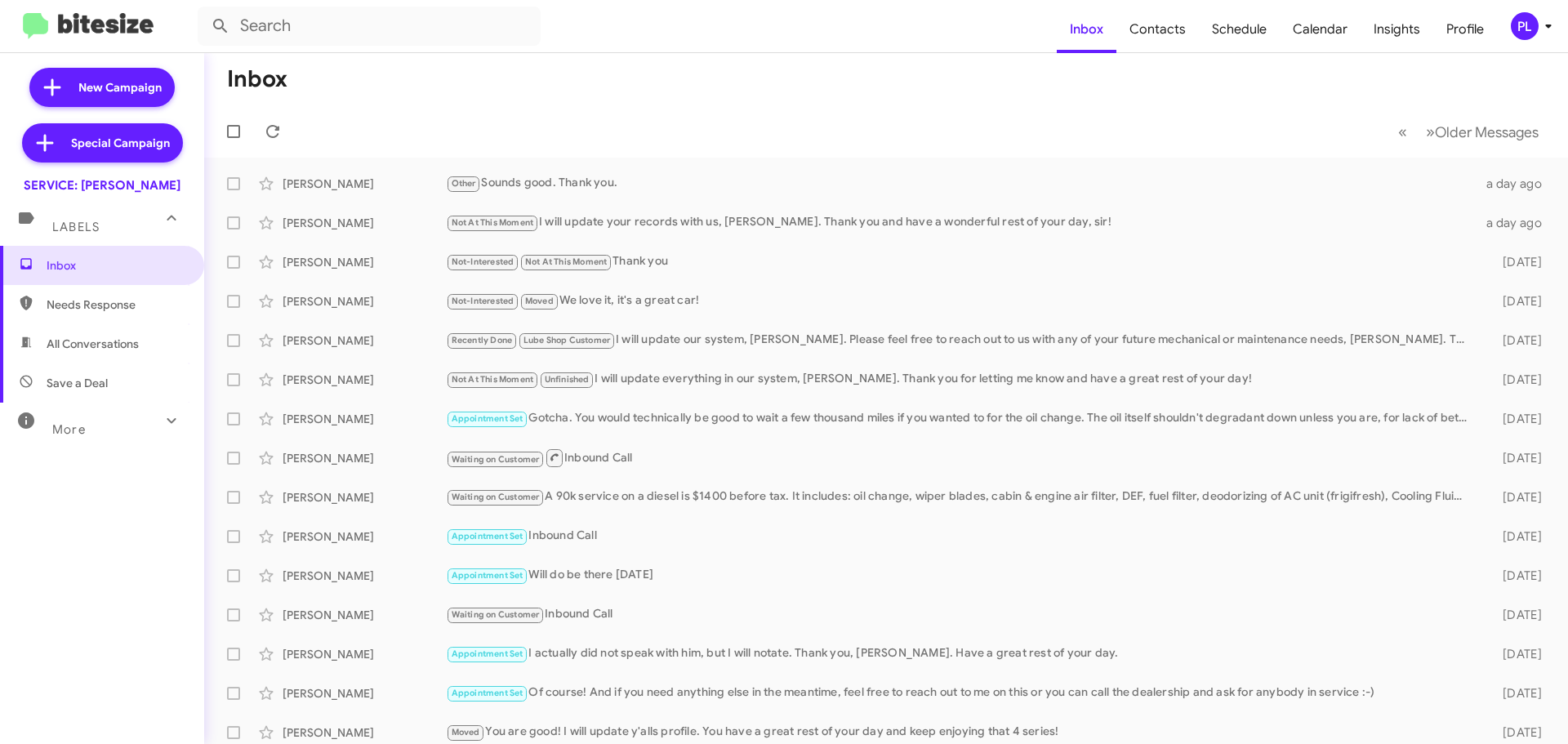
click at [120, 407] on div "More" at bounding box center [85, 422] width 145 height 30
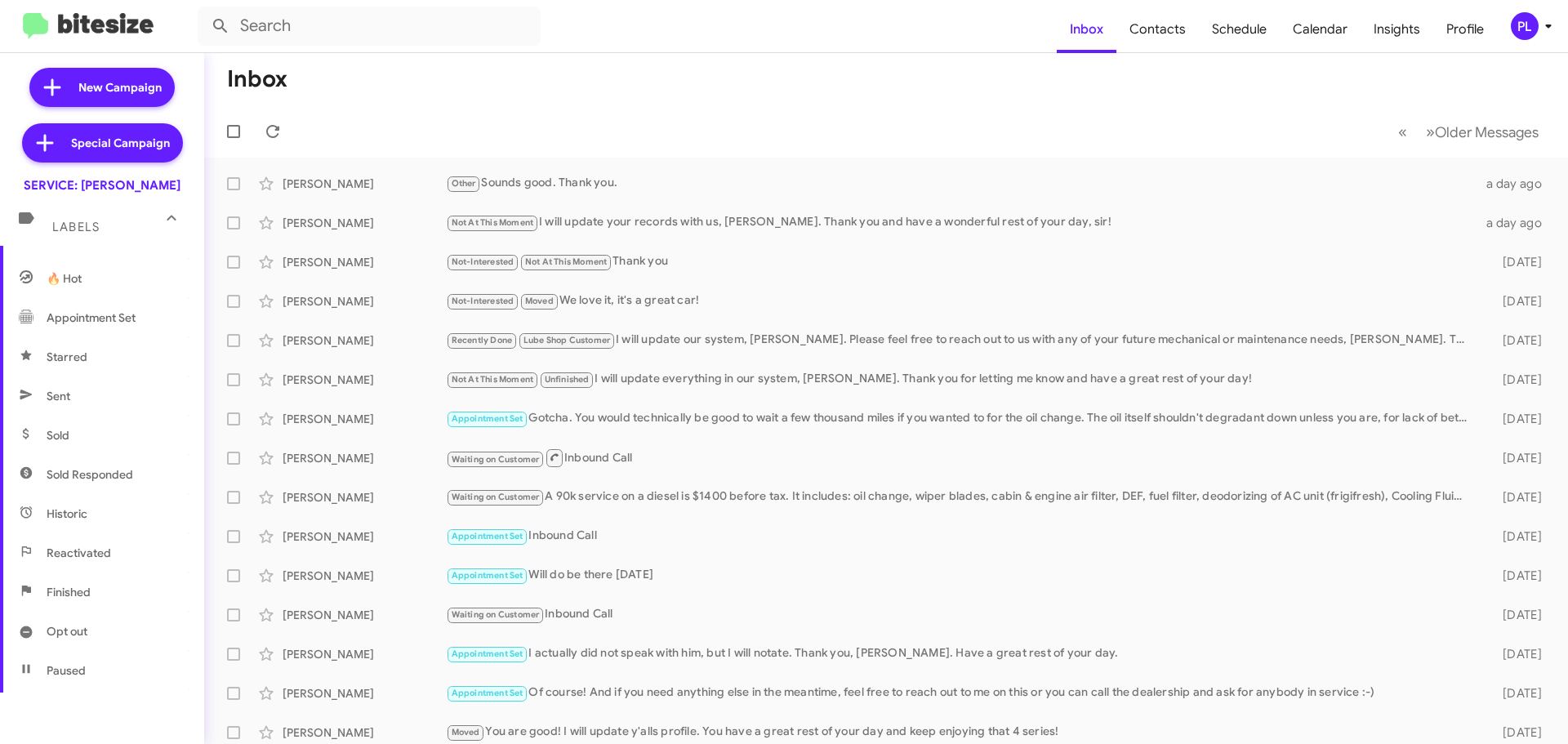
scroll to position [245, 0]
click at [111, 465] on span "Sold Responded" at bounding box center [89, 465] width 86 height 16
type input "in:sold-verified"
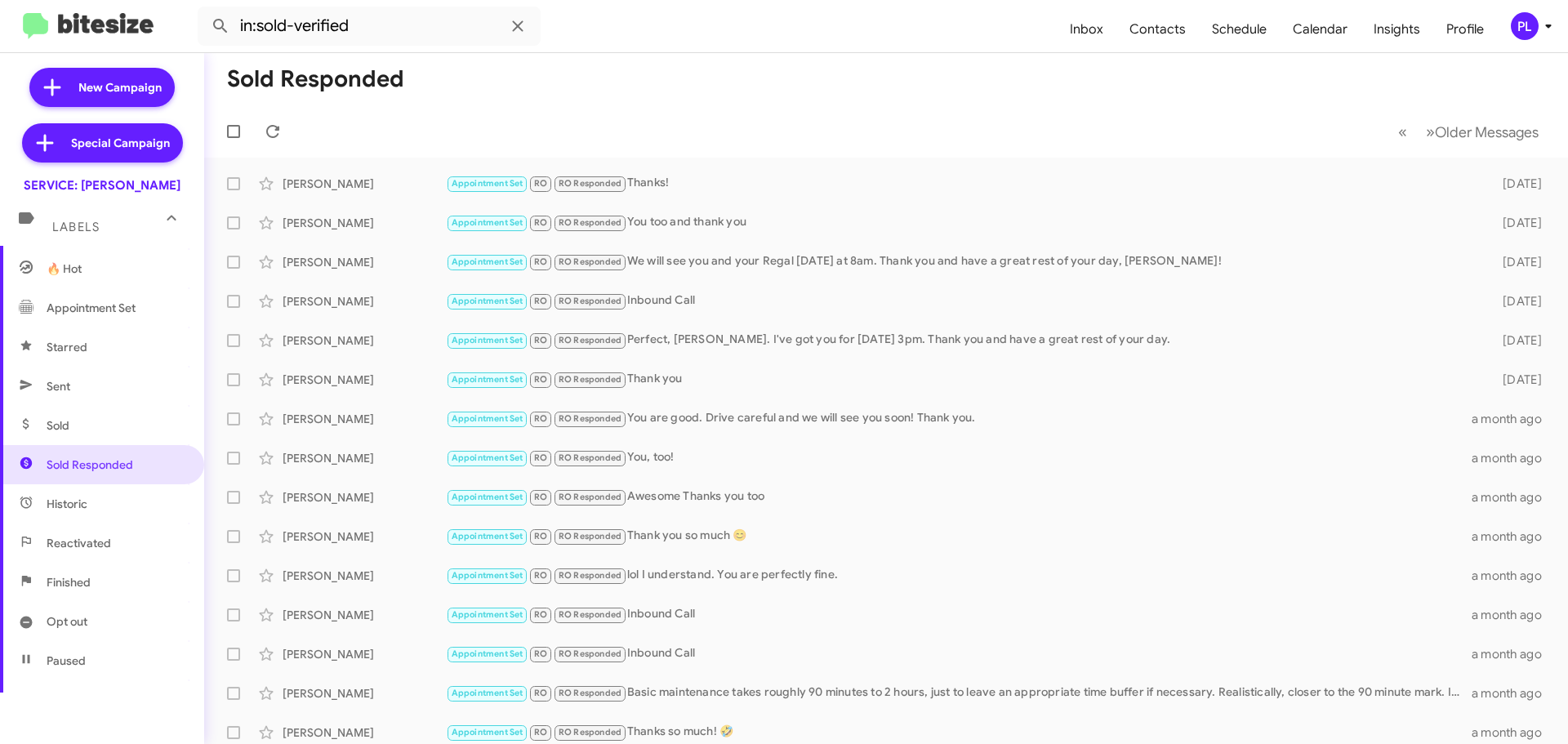
click at [1548, 28] on icon at bounding box center [1548, 26] width 5 height 5
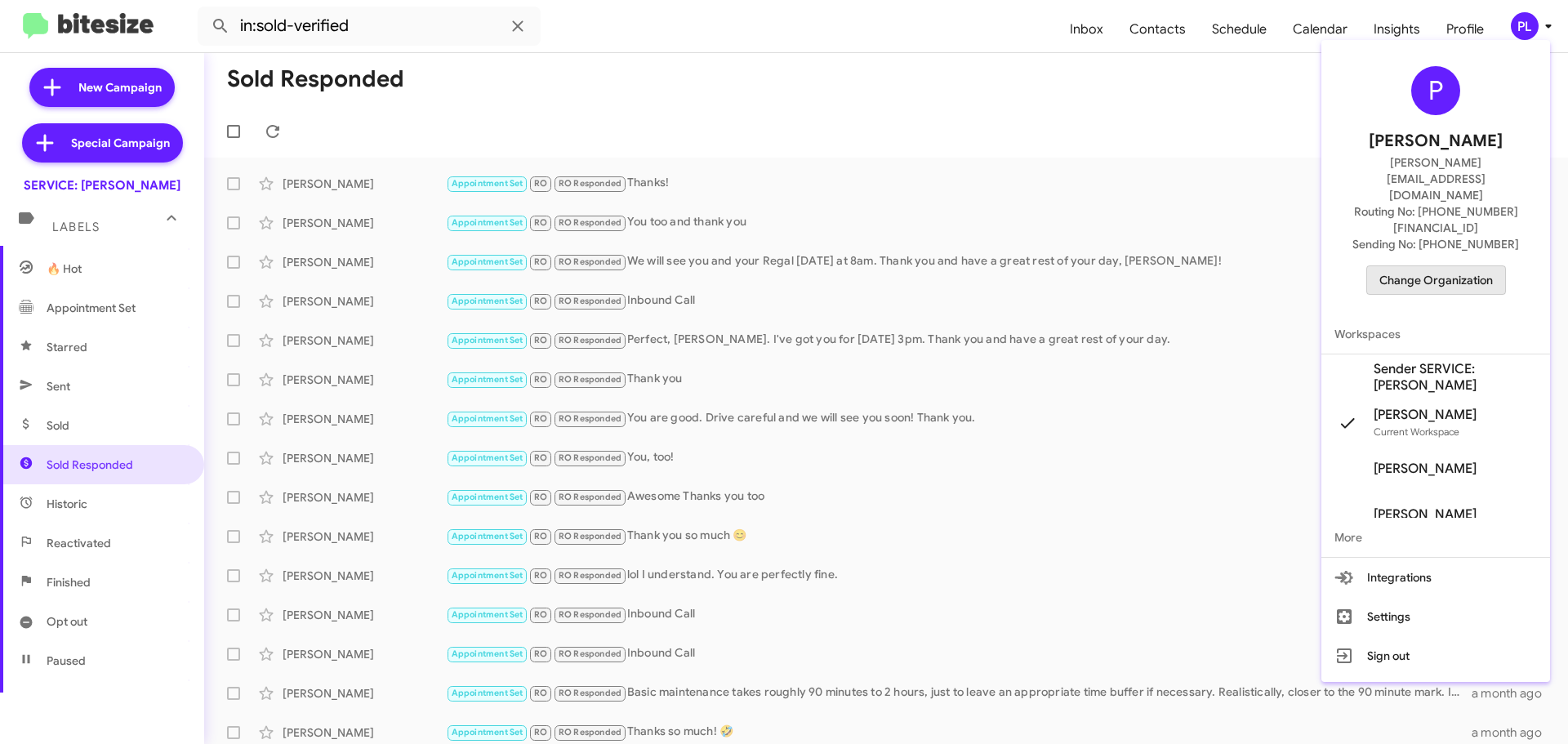
click at [1452, 266] on span "Change Organization" at bounding box center [1436, 279] width 113 height 28
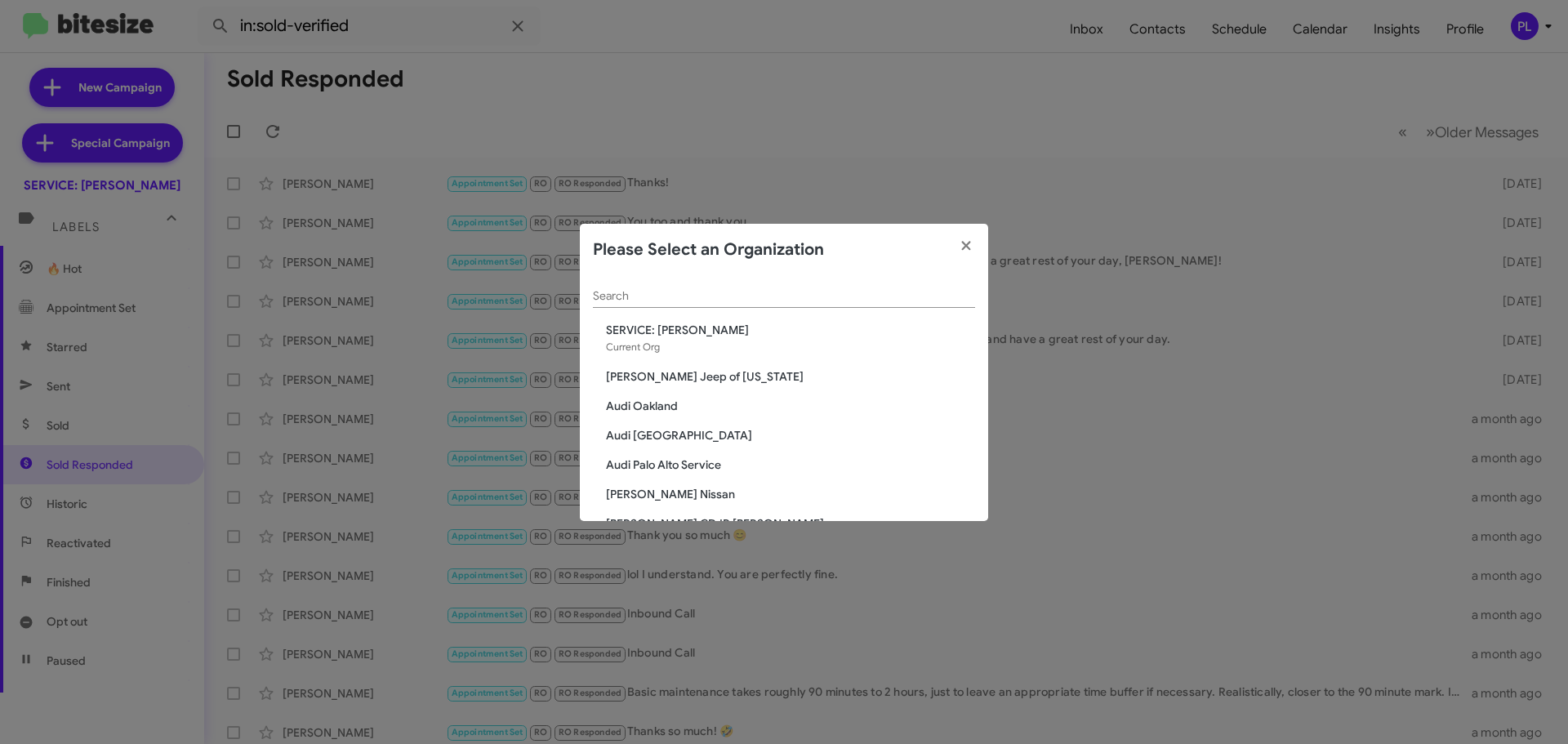
click at [650, 405] on span "Audi Oakland" at bounding box center [790, 406] width 369 height 16
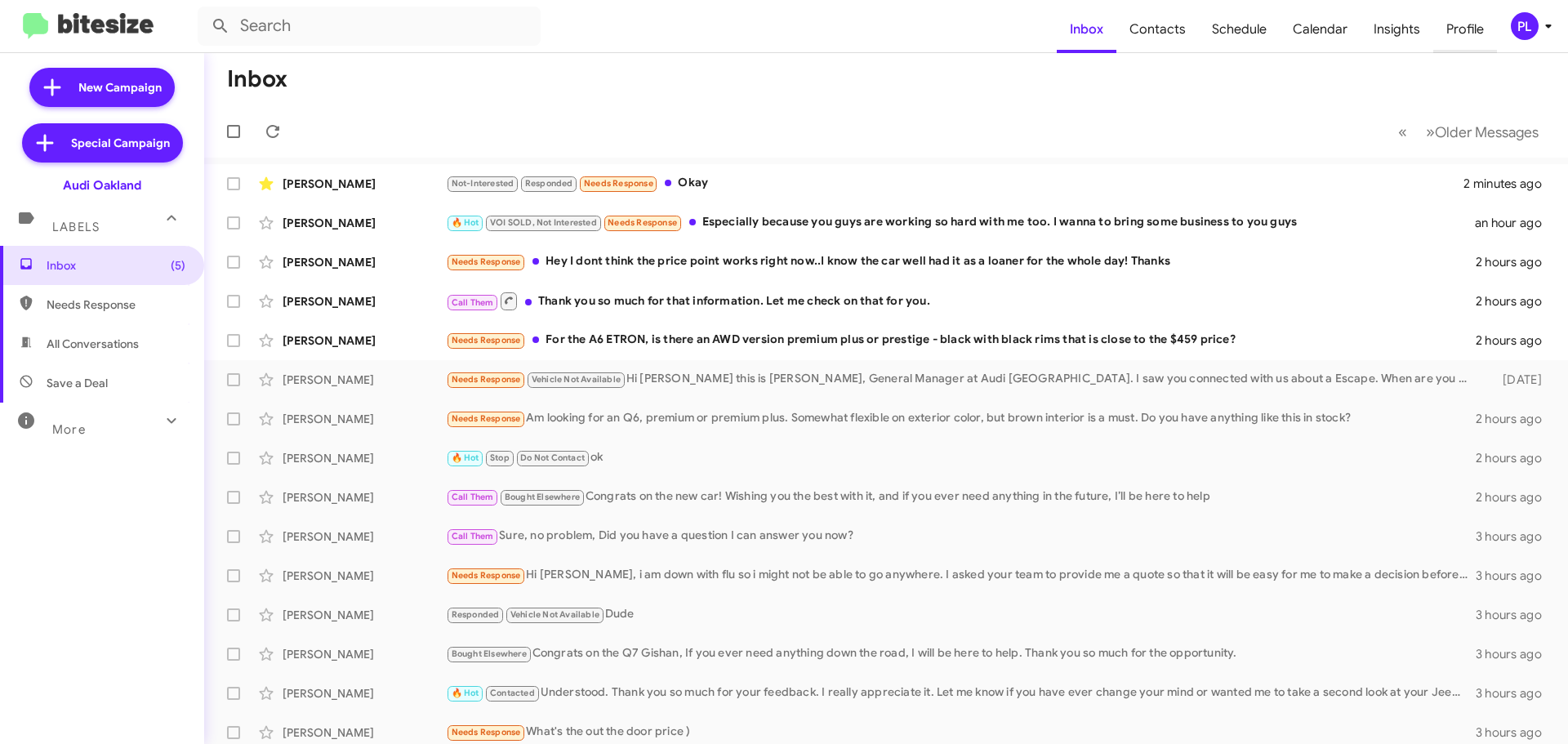
click at [1476, 36] on span "Profile" at bounding box center [1465, 29] width 64 height 47
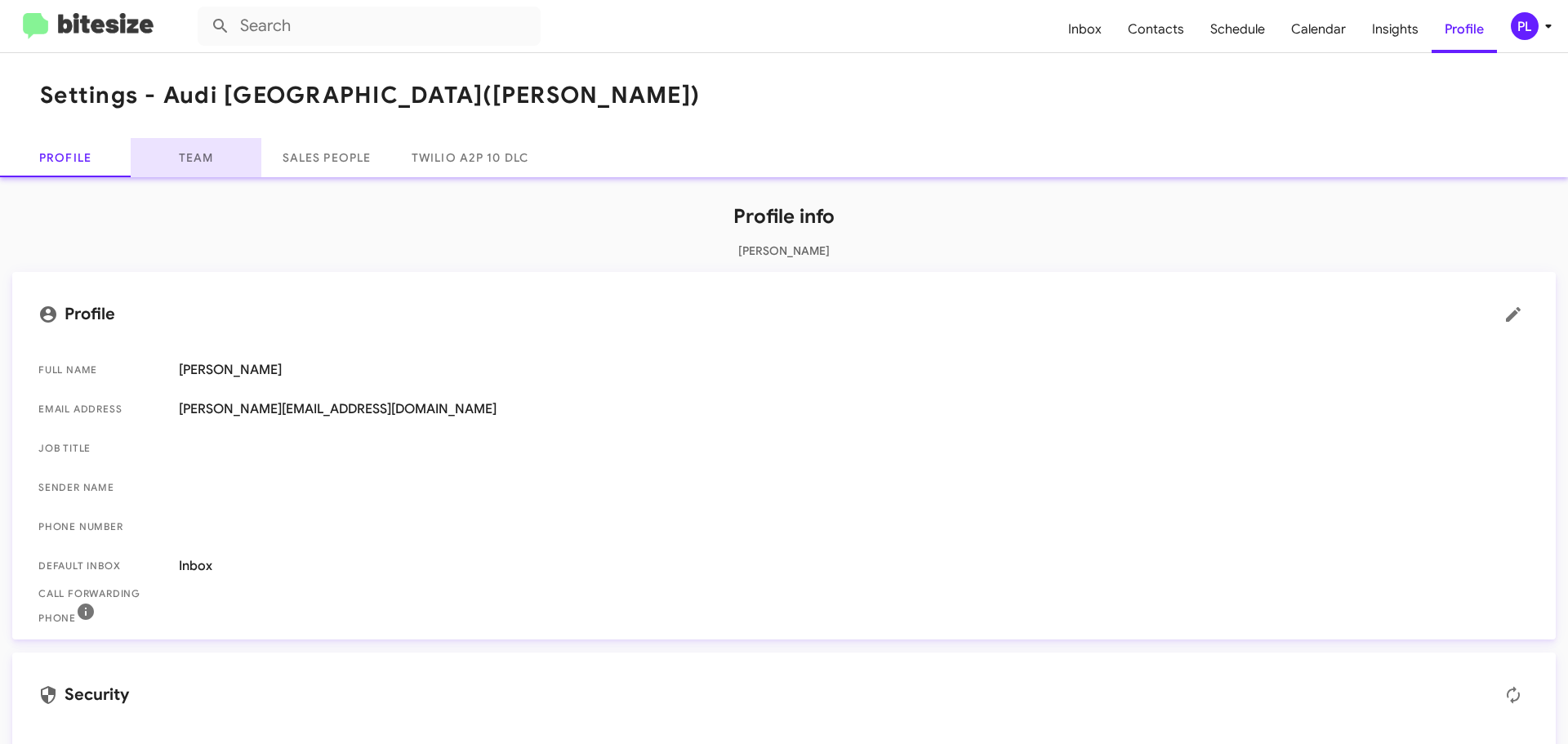
click at [191, 156] on link "Team" at bounding box center [196, 157] width 131 height 39
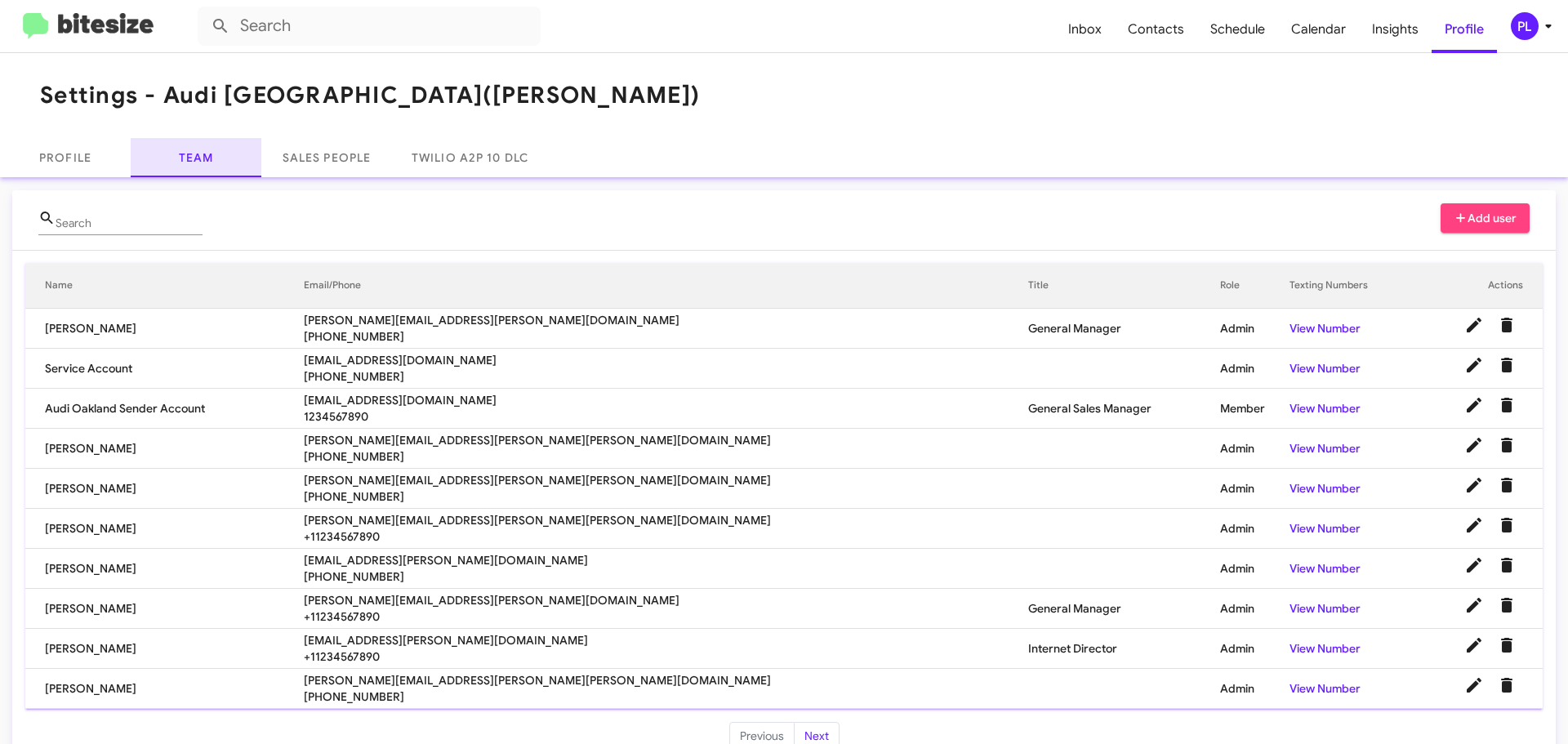
scroll to position [34, 0]
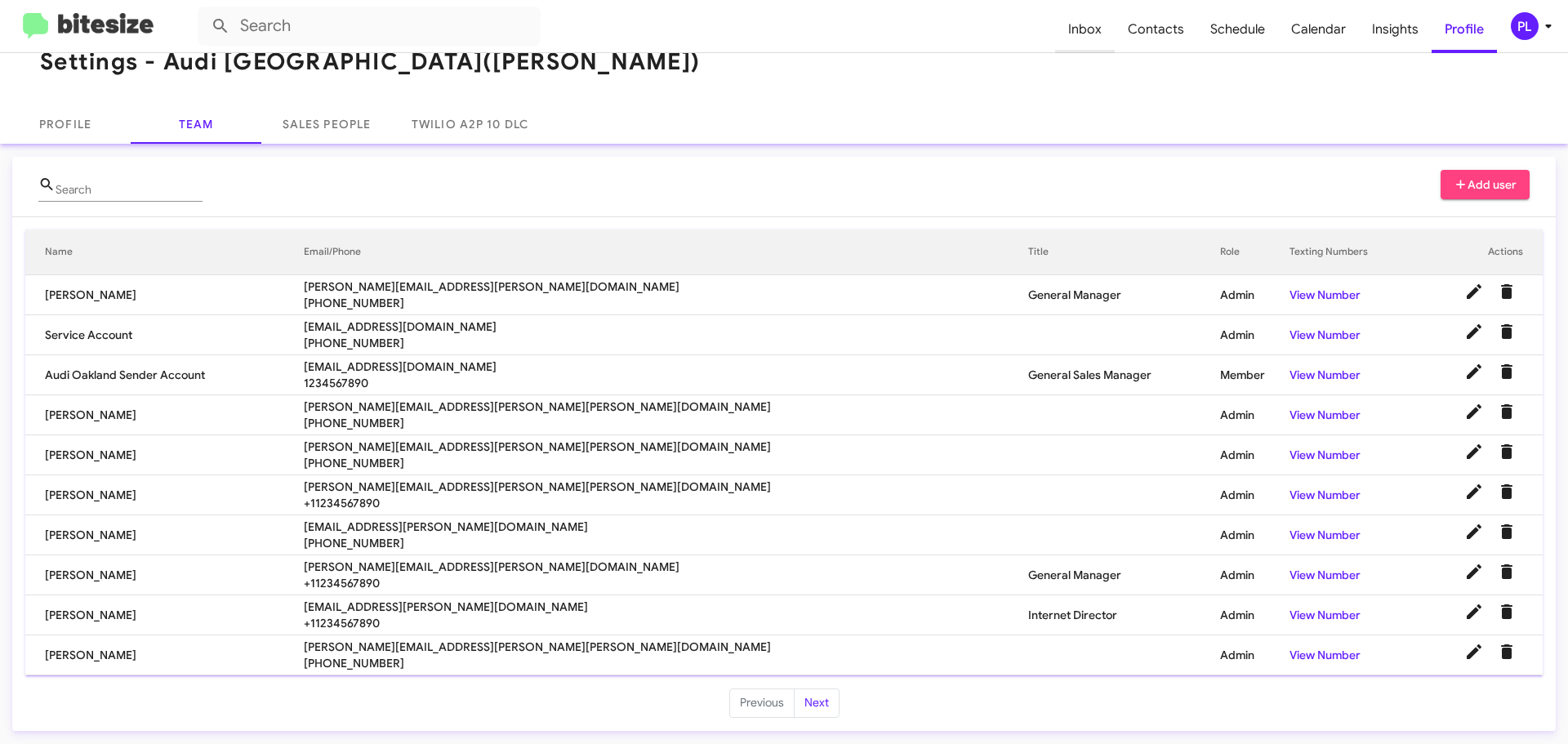
click at [1093, 29] on span "Inbox" at bounding box center [1085, 29] width 60 height 47
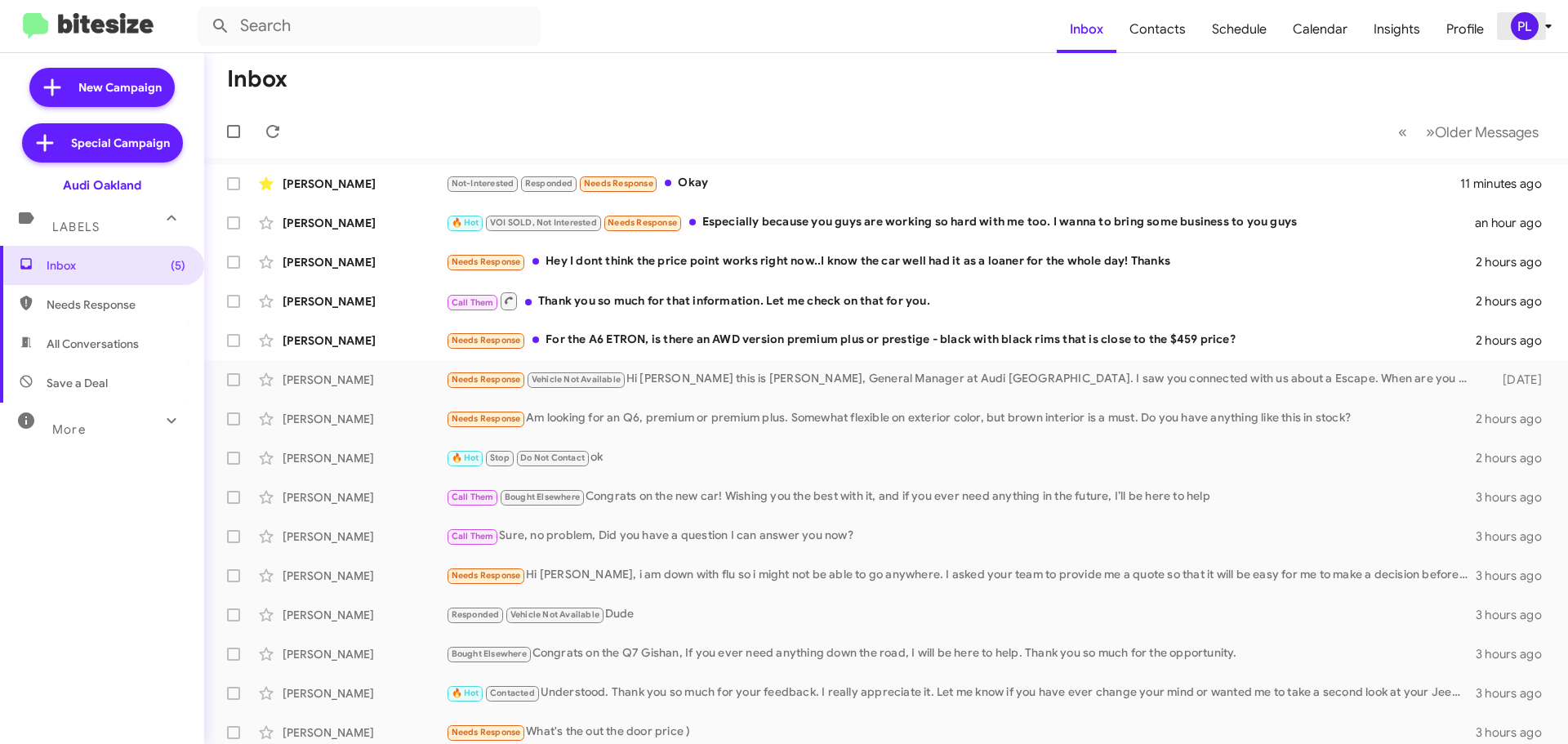
click at [1541, 26] on icon at bounding box center [1549, 26] width 20 height 20
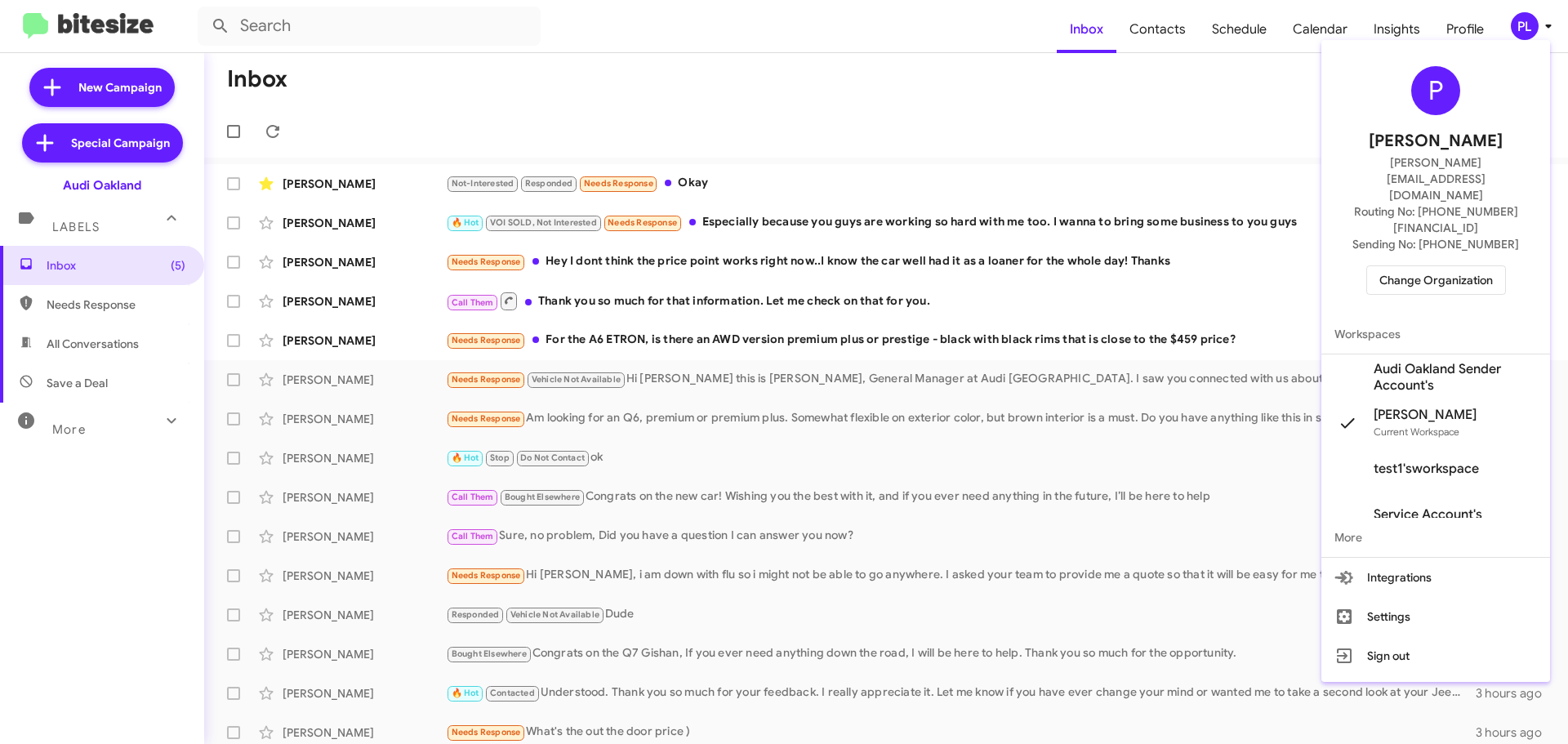
click at [1434, 266] on span "Change Organization" at bounding box center [1436, 279] width 113 height 28
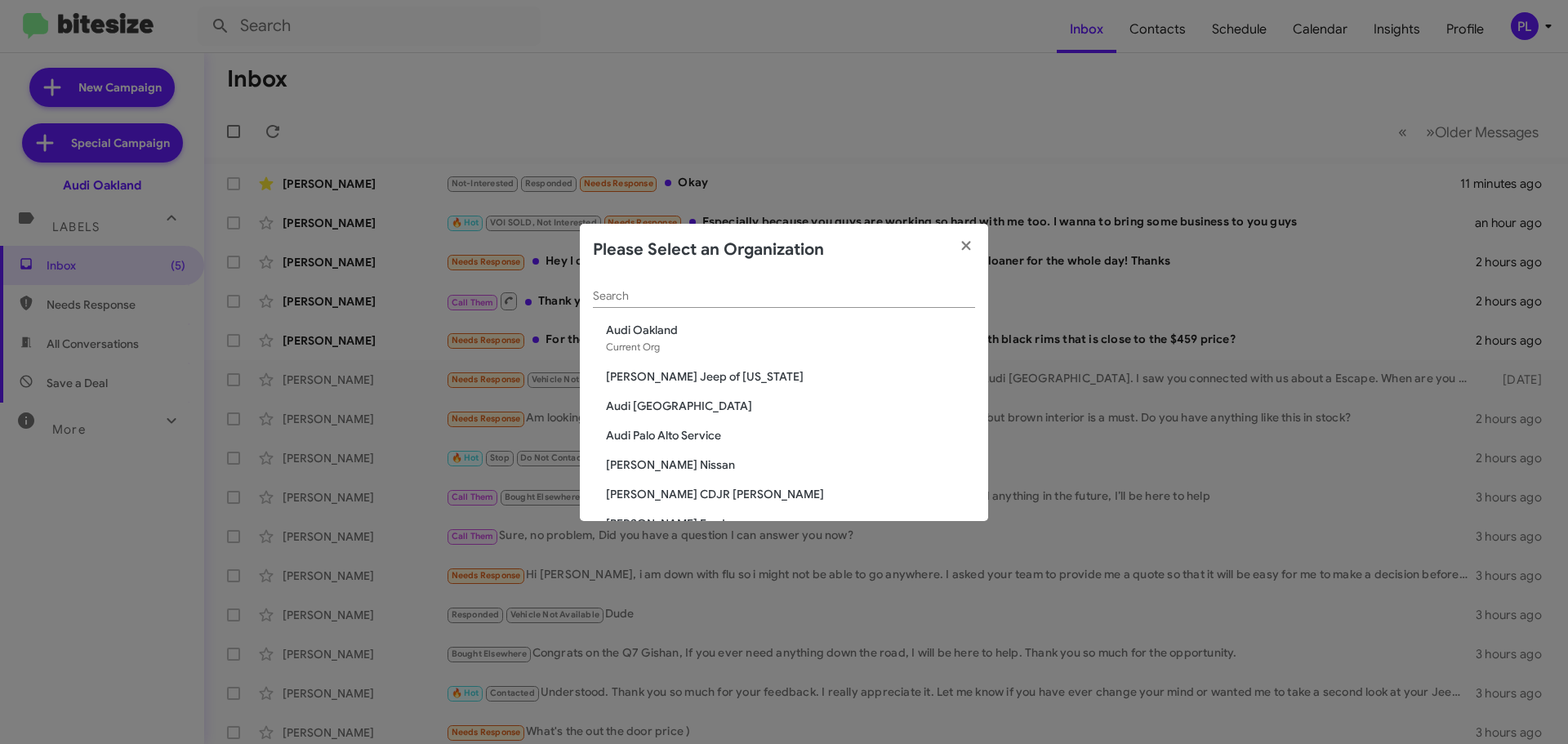
click at [705, 299] on input "Search" at bounding box center [784, 297] width 382 height 13
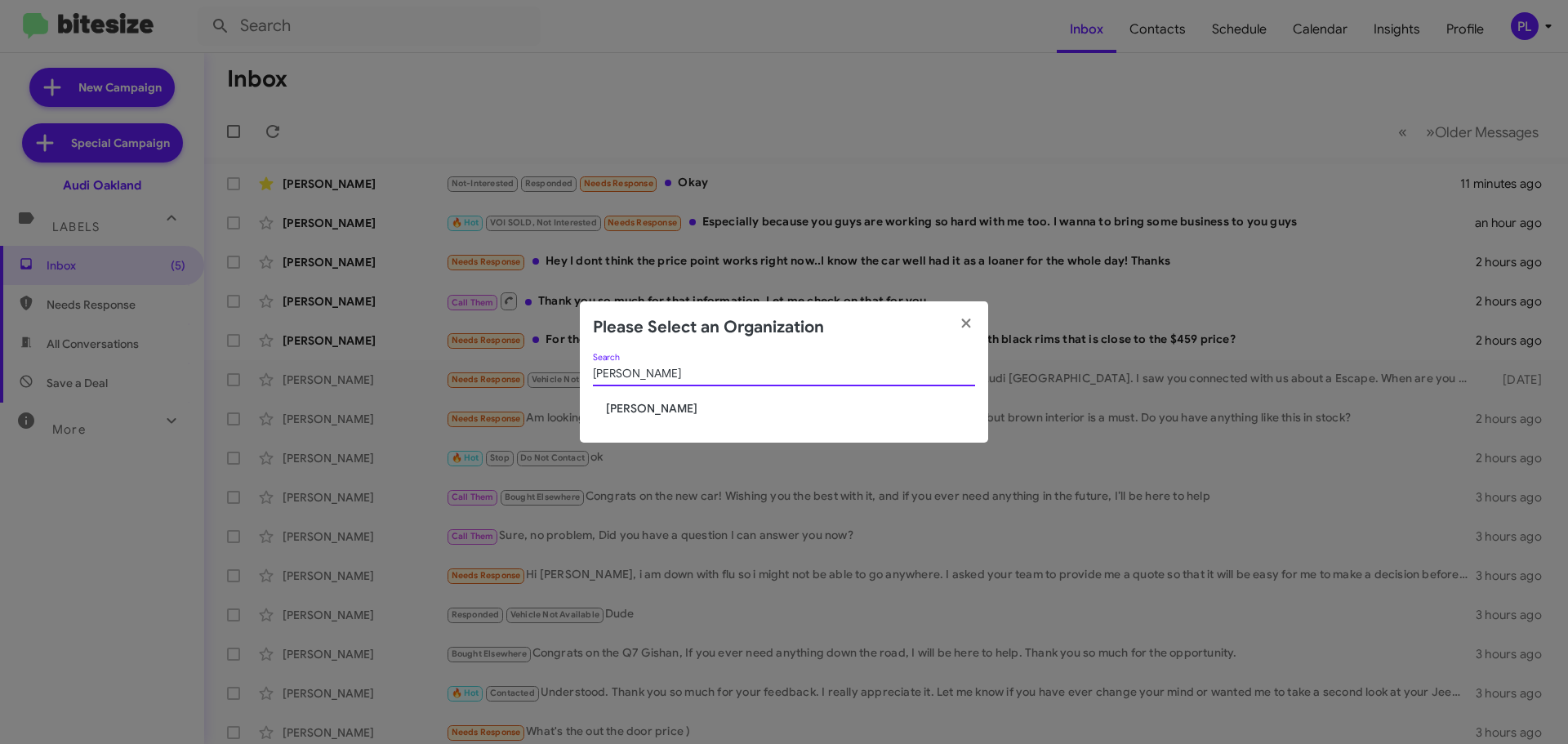
type input "tracy"
click at [657, 404] on span "[PERSON_NAME]" at bounding box center [790, 408] width 369 height 16
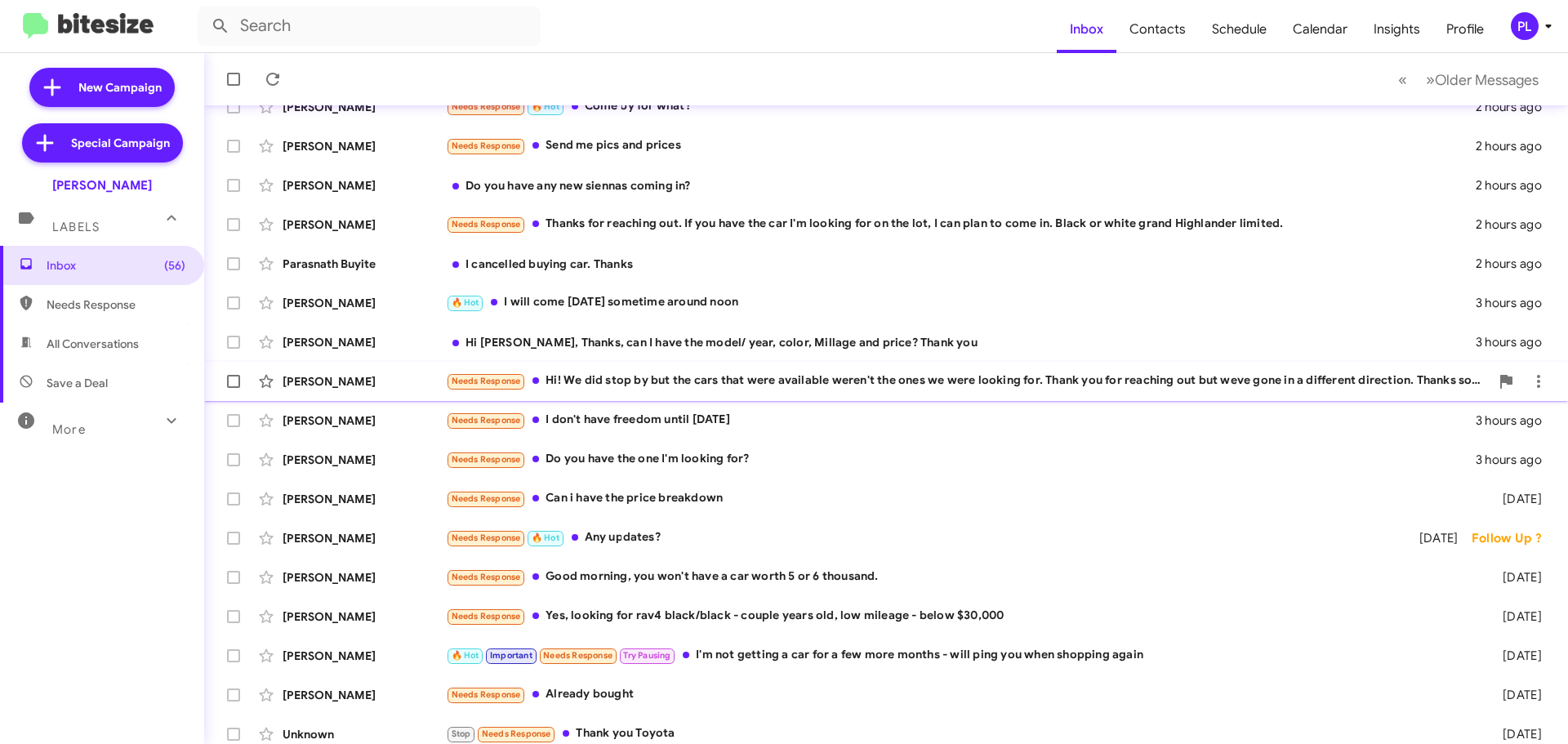
scroll to position [204, 0]
